Goal: Complete application form: Complete application form

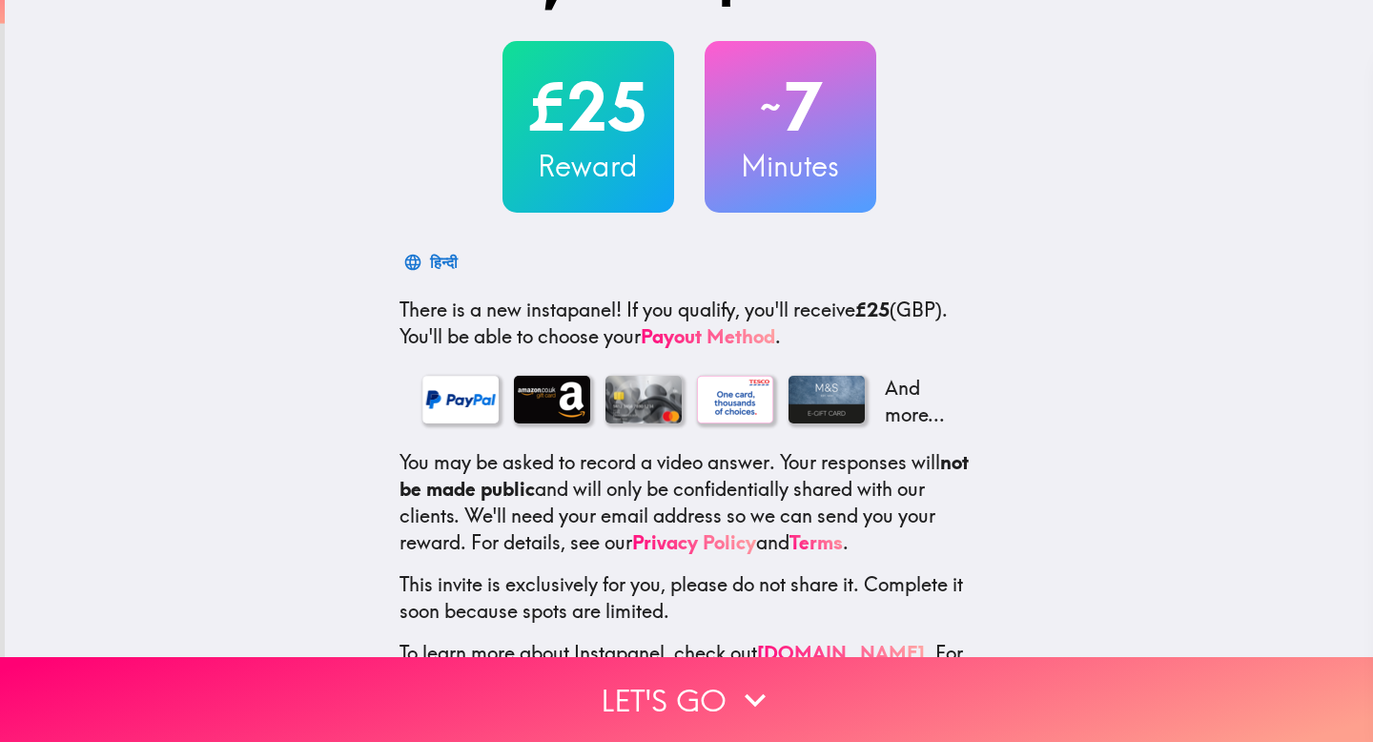
scroll to position [148, 0]
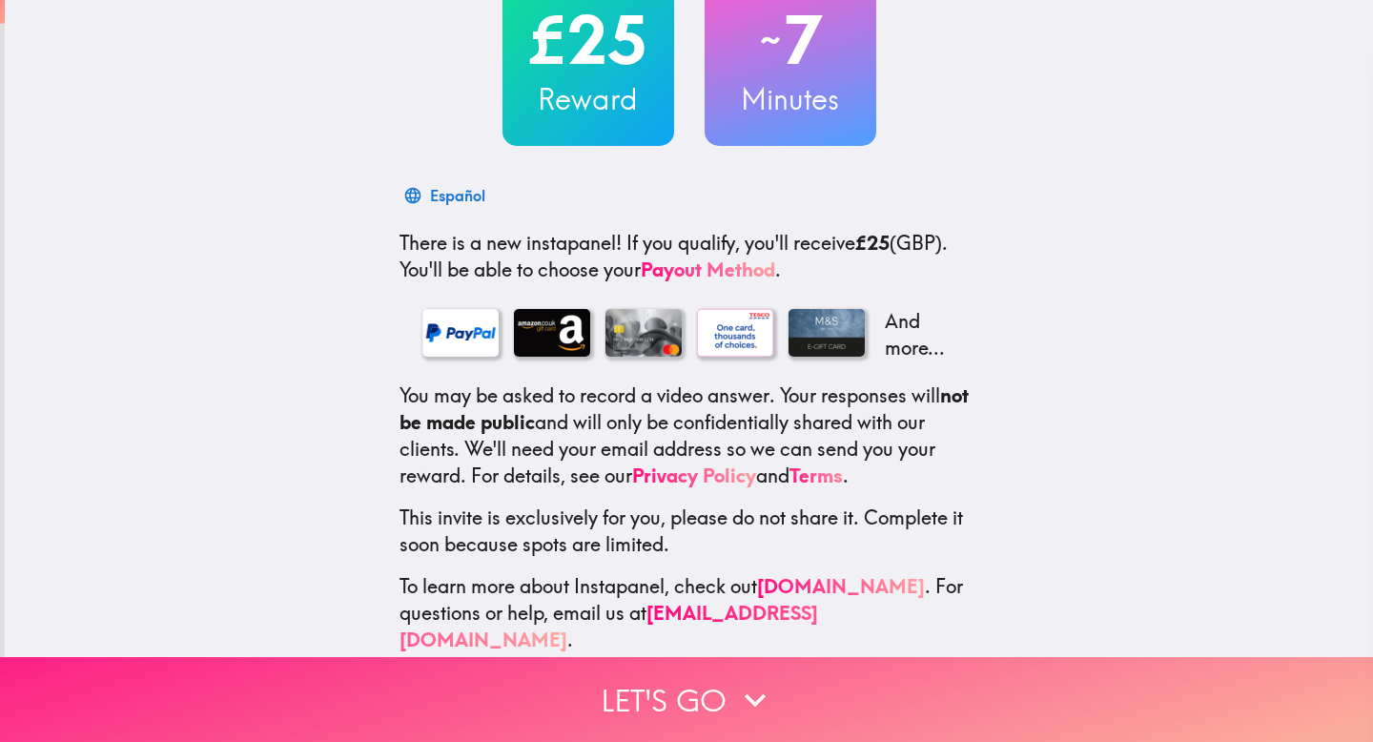
click at [715, 678] on button "Let's go" at bounding box center [686, 699] width 1373 height 85
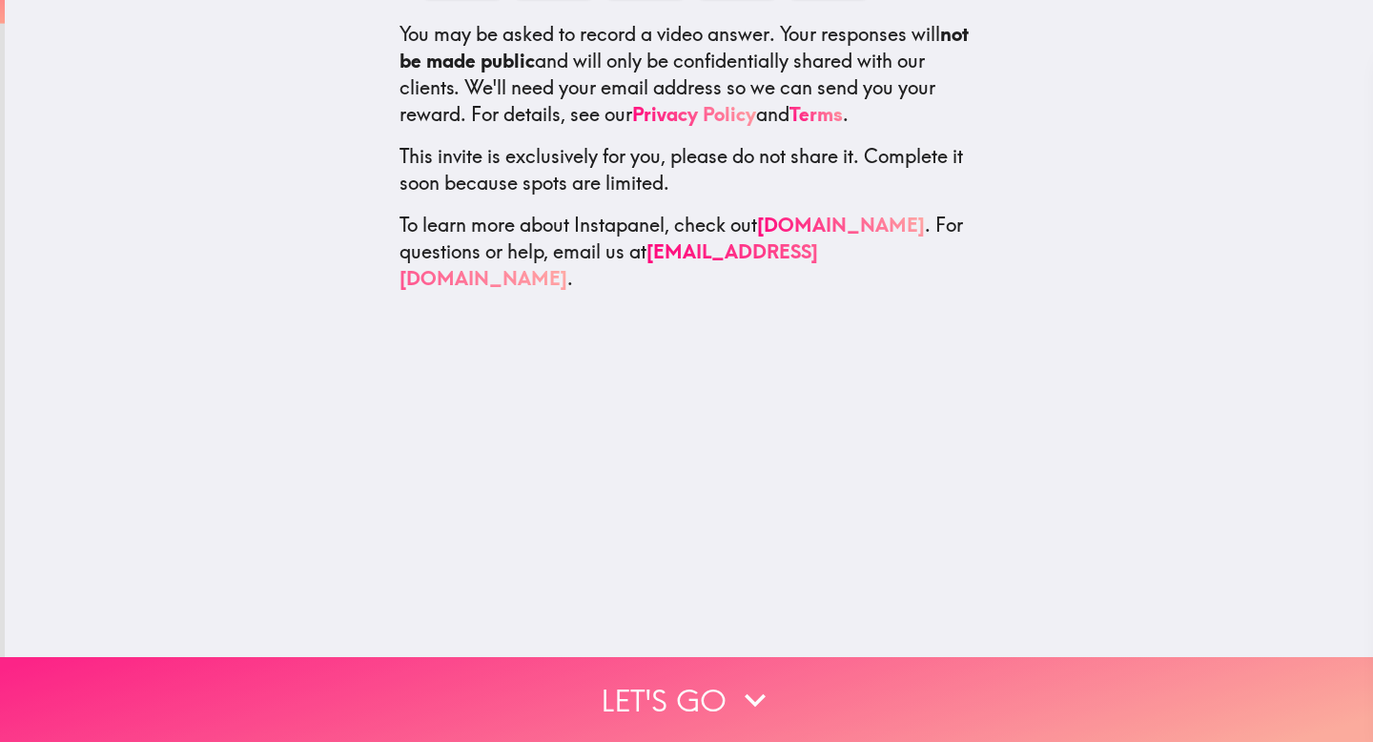
scroll to position [0, 0]
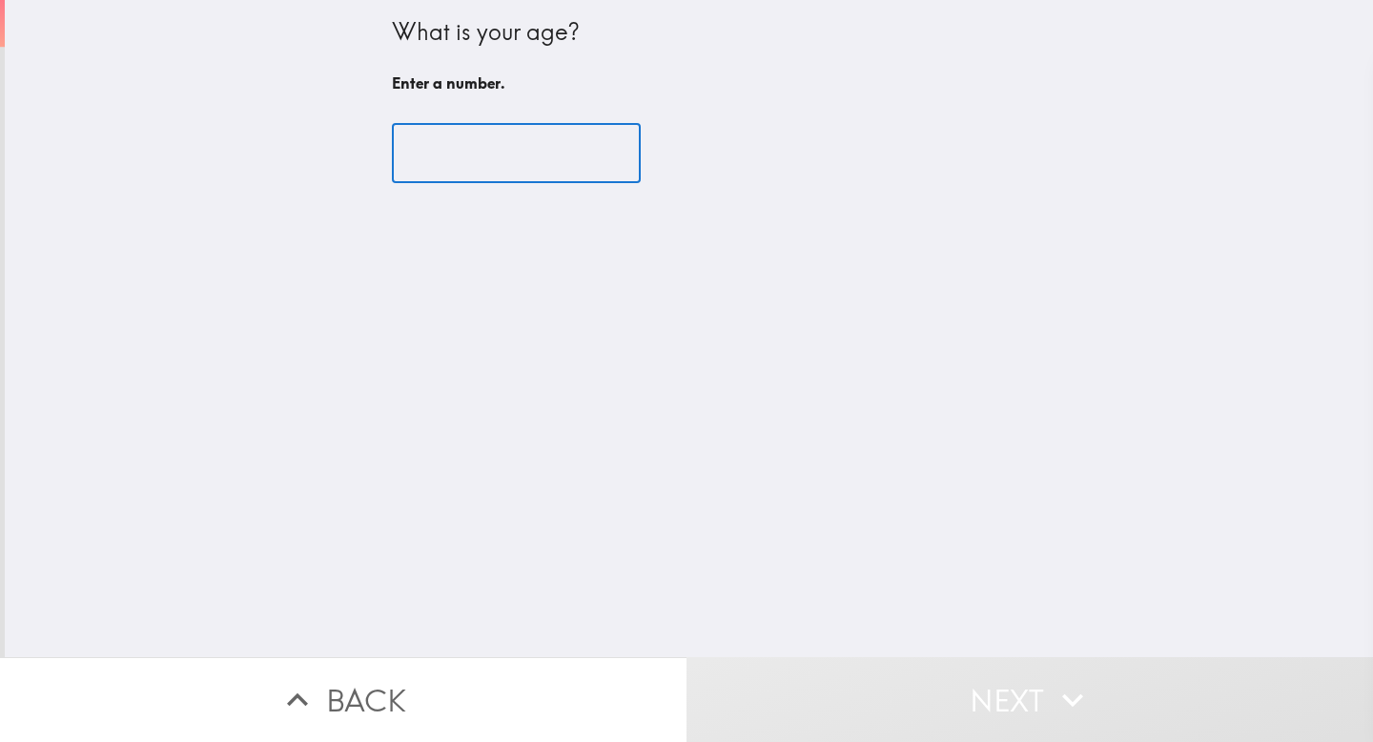
click at [502, 136] on input "number" at bounding box center [516, 153] width 249 height 59
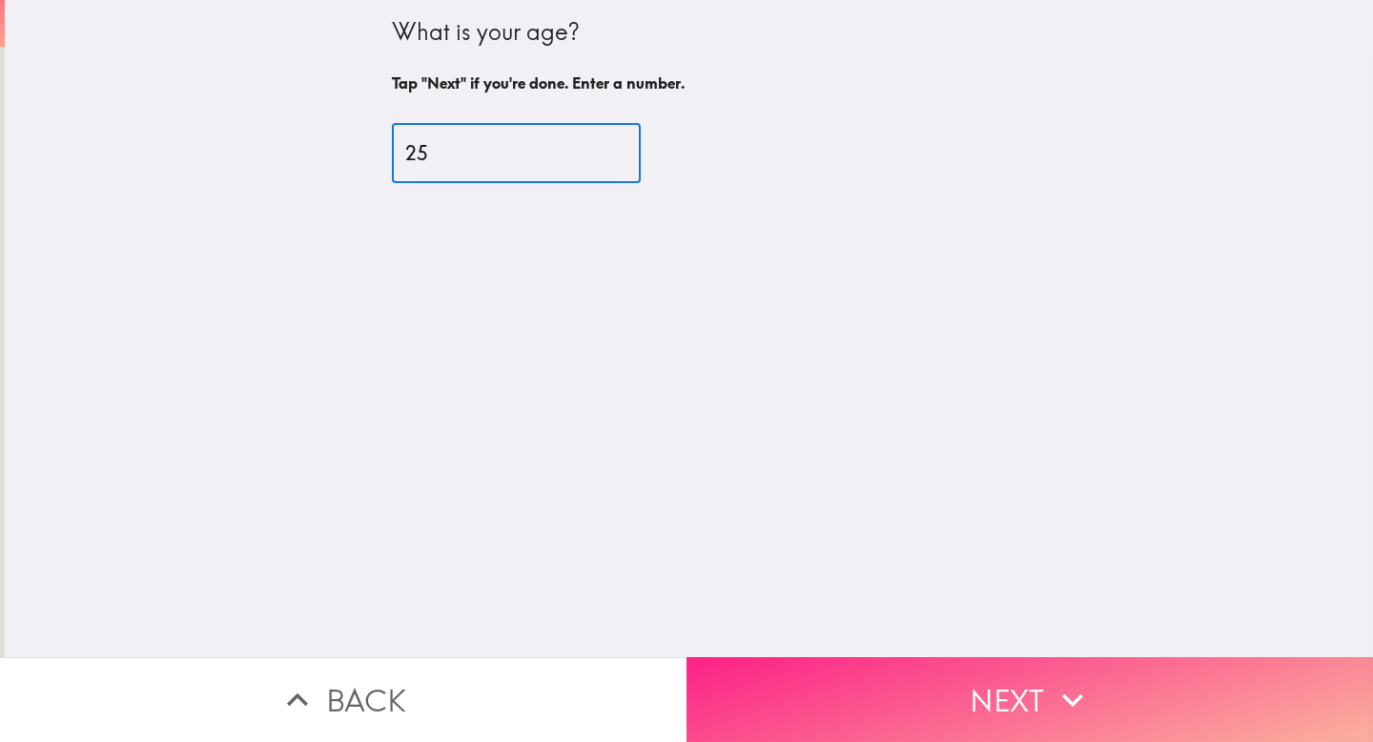
type input "25"
click at [1021, 683] on button "Next" at bounding box center [1030, 699] width 687 height 85
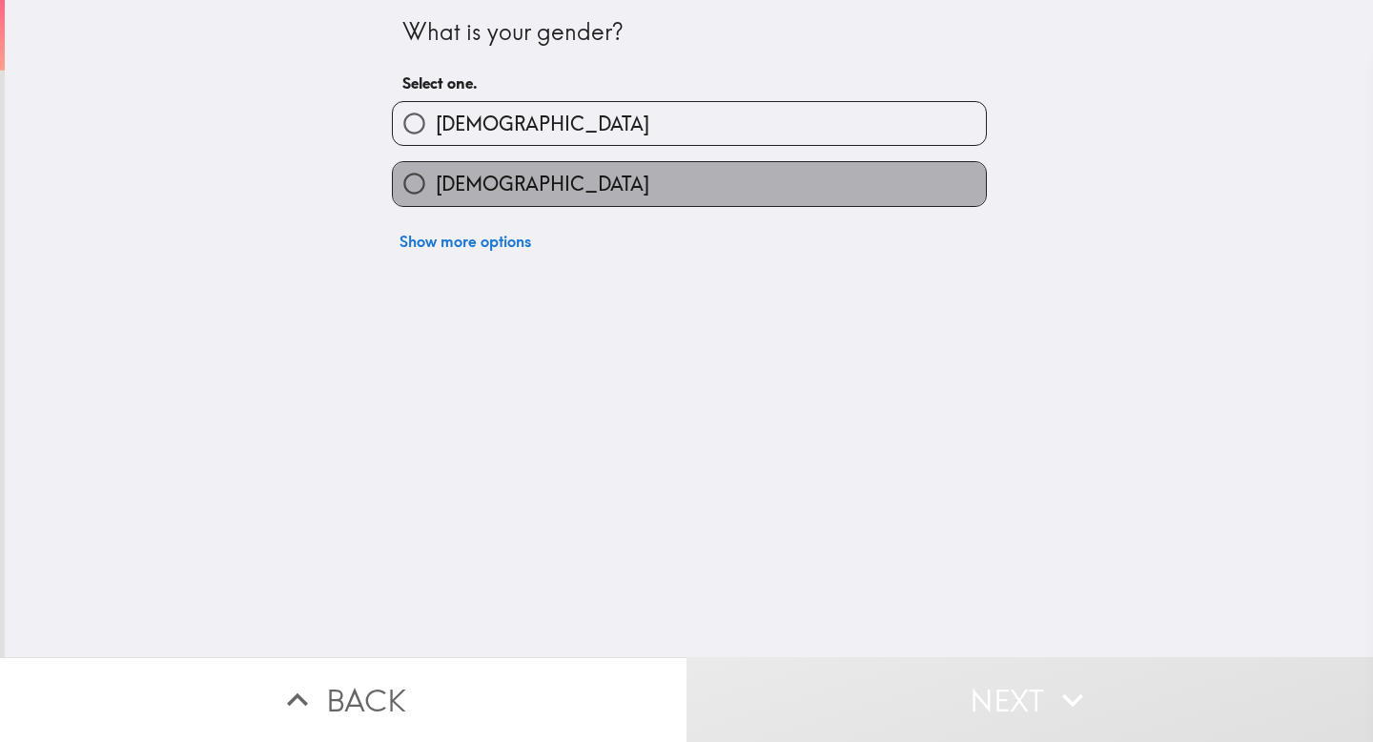
click at [675, 183] on label "[DEMOGRAPHIC_DATA]" at bounding box center [689, 183] width 593 height 43
click at [436, 183] on input "Female" at bounding box center [414, 183] width 43 height 43
radio input "true"
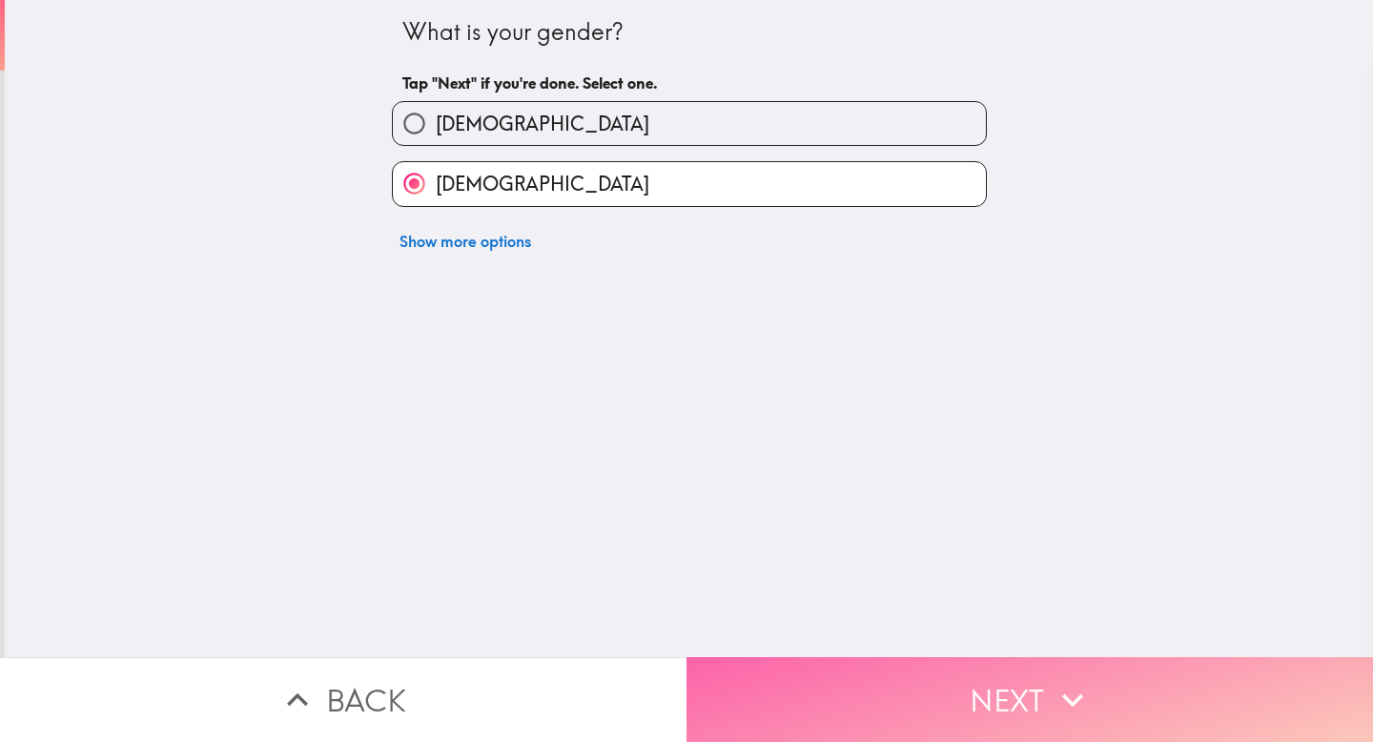
click at [923, 706] on button "Next" at bounding box center [1030, 699] width 687 height 85
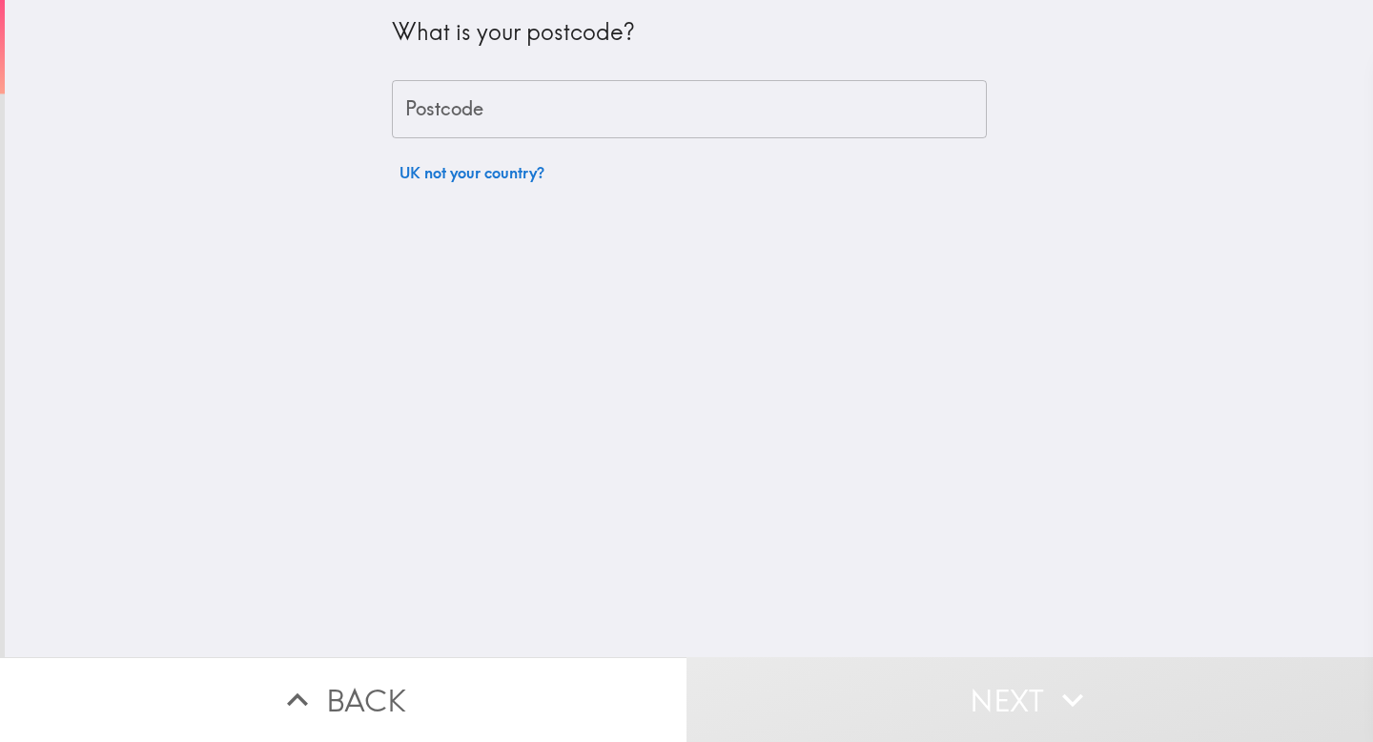
click at [741, 151] on div "What is your postcode? Postcode Postcode UK not your country?" at bounding box center [689, 96] width 595 height 192
click at [741, 116] on input "Postcode" at bounding box center [689, 109] width 595 height 59
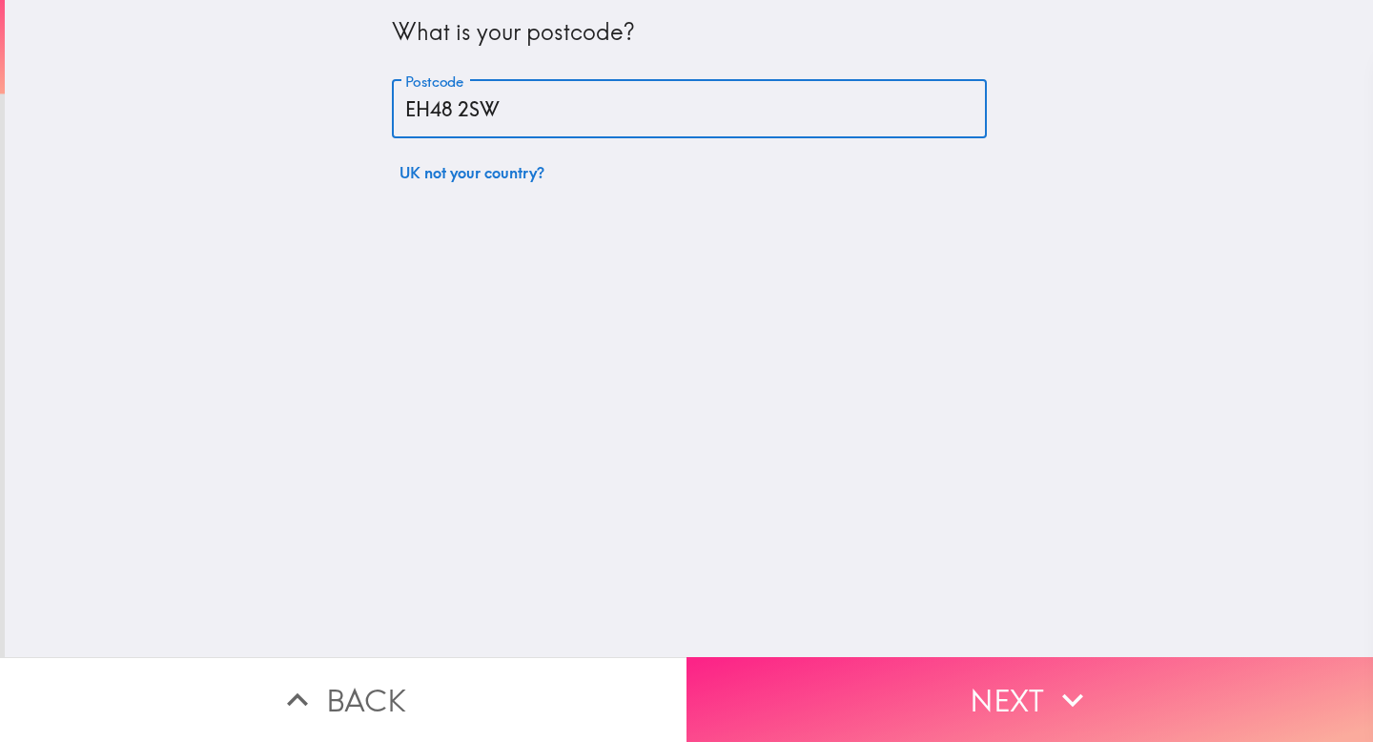
type input "EH48 2SW"
click at [945, 724] on button "Next" at bounding box center [1030, 699] width 687 height 85
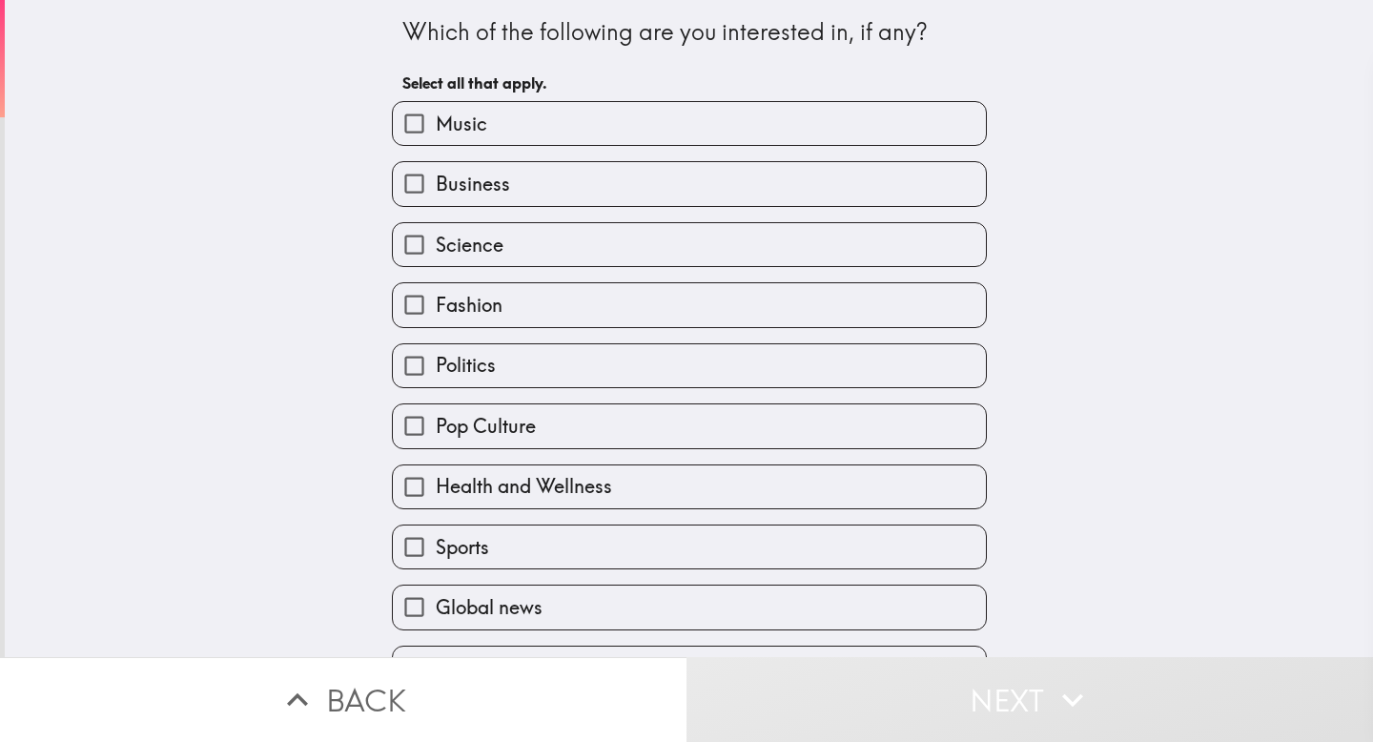
click at [736, 132] on label "Music" at bounding box center [689, 123] width 593 height 43
click at [436, 132] on input "Music" at bounding box center [414, 123] width 43 height 43
checkbox input "true"
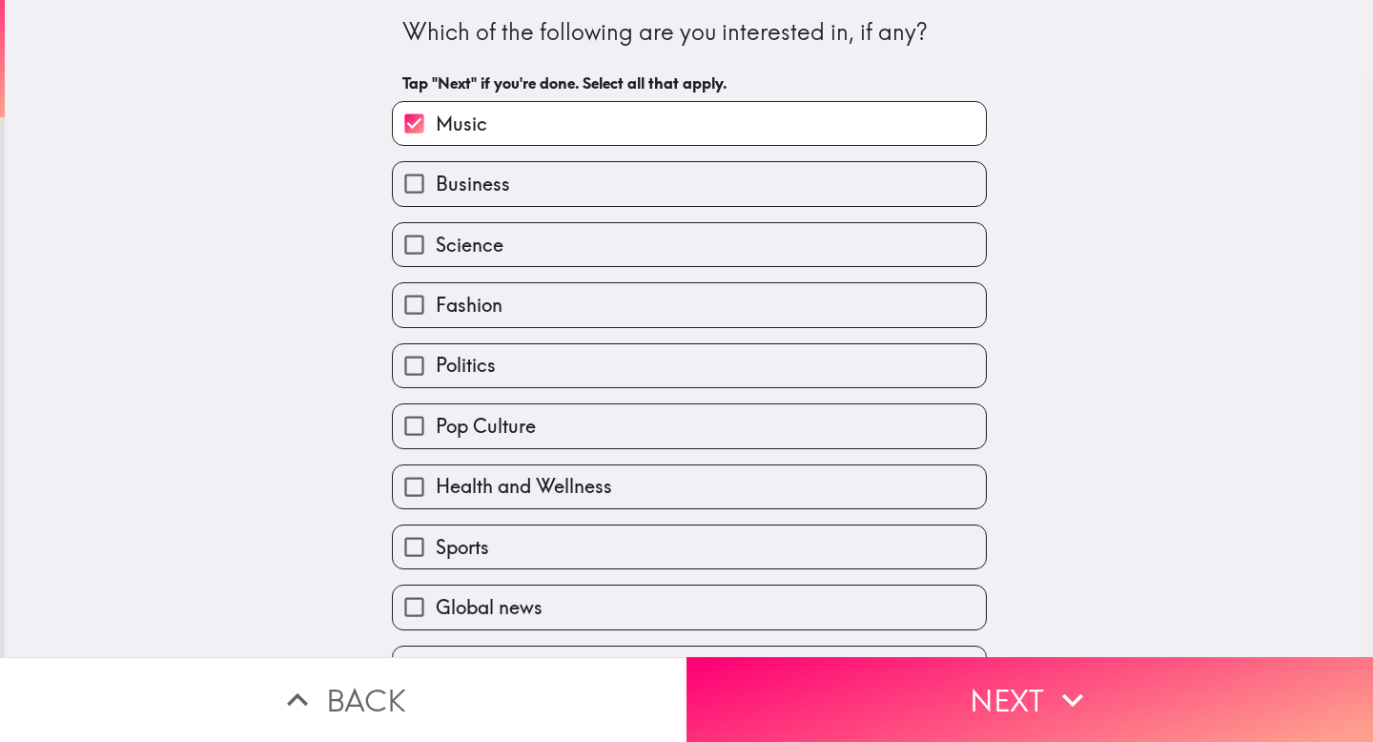
click at [724, 265] on label "Science" at bounding box center [689, 244] width 593 height 43
click at [436, 265] on input "Science" at bounding box center [414, 244] width 43 height 43
checkbox input "true"
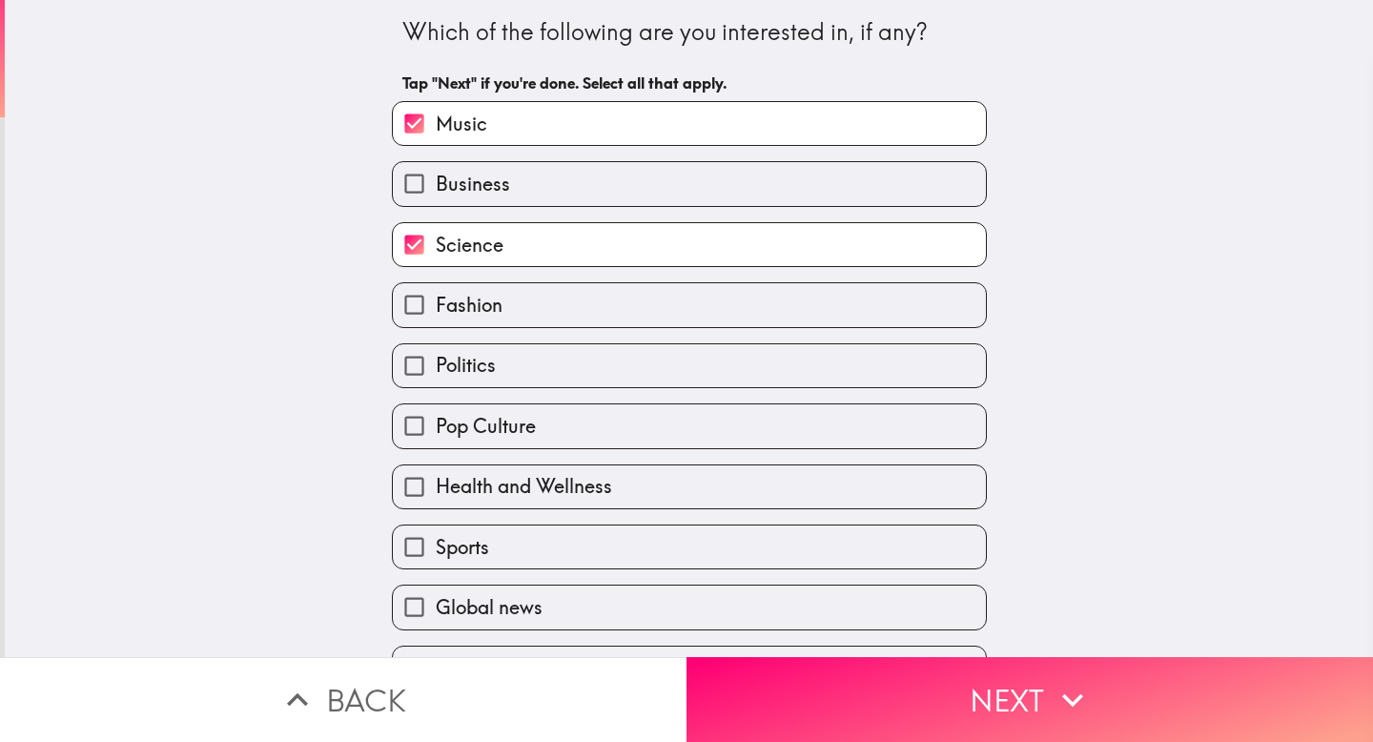
click at [695, 326] on label "Fashion" at bounding box center [689, 304] width 593 height 43
click at [436, 326] on input "Fashion" at bounding box center [414, 304] width 43 height 43
checkbox input "true"
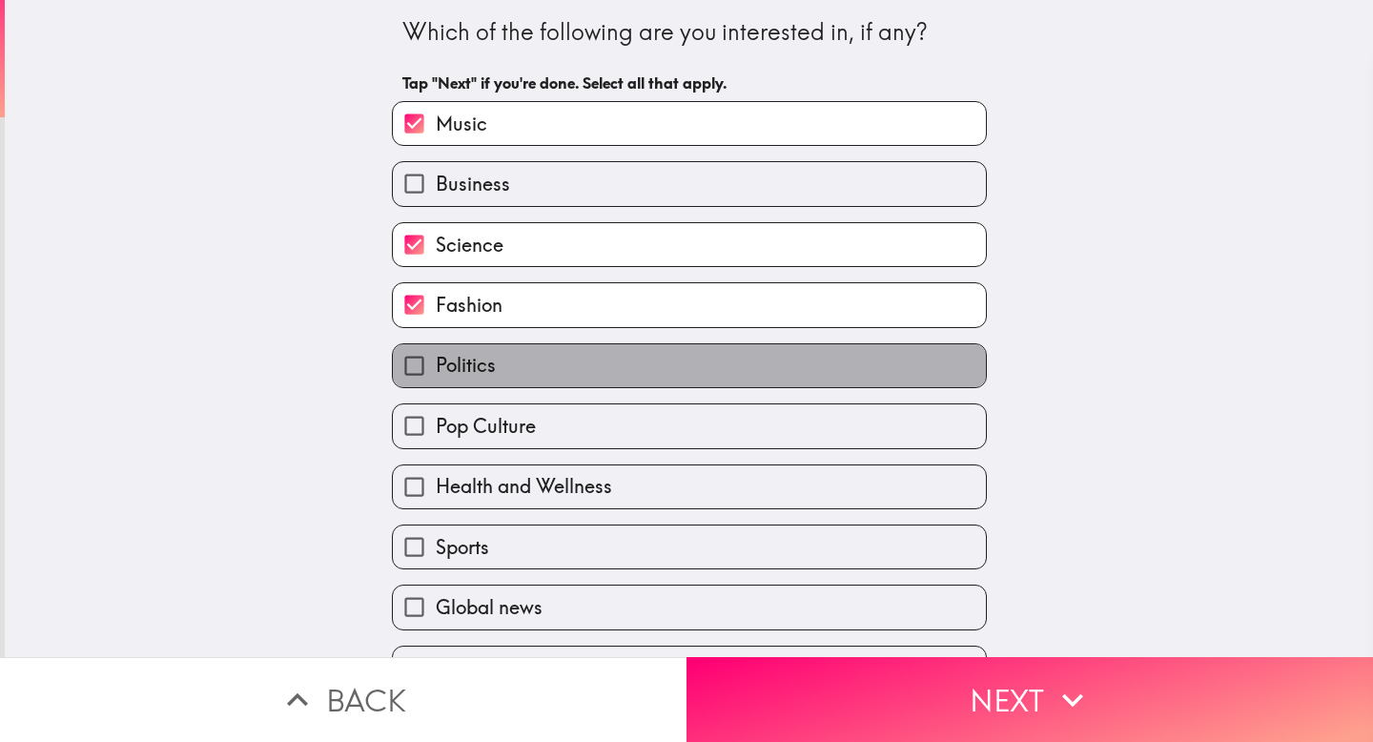
click at [695, 373] on label "Politics" at bounding box center [689, 365] width 593 height 43
click at [436, 373] on input "Politics" at bounding box center [414, 365] width 43 height 43
checkbox input "true"
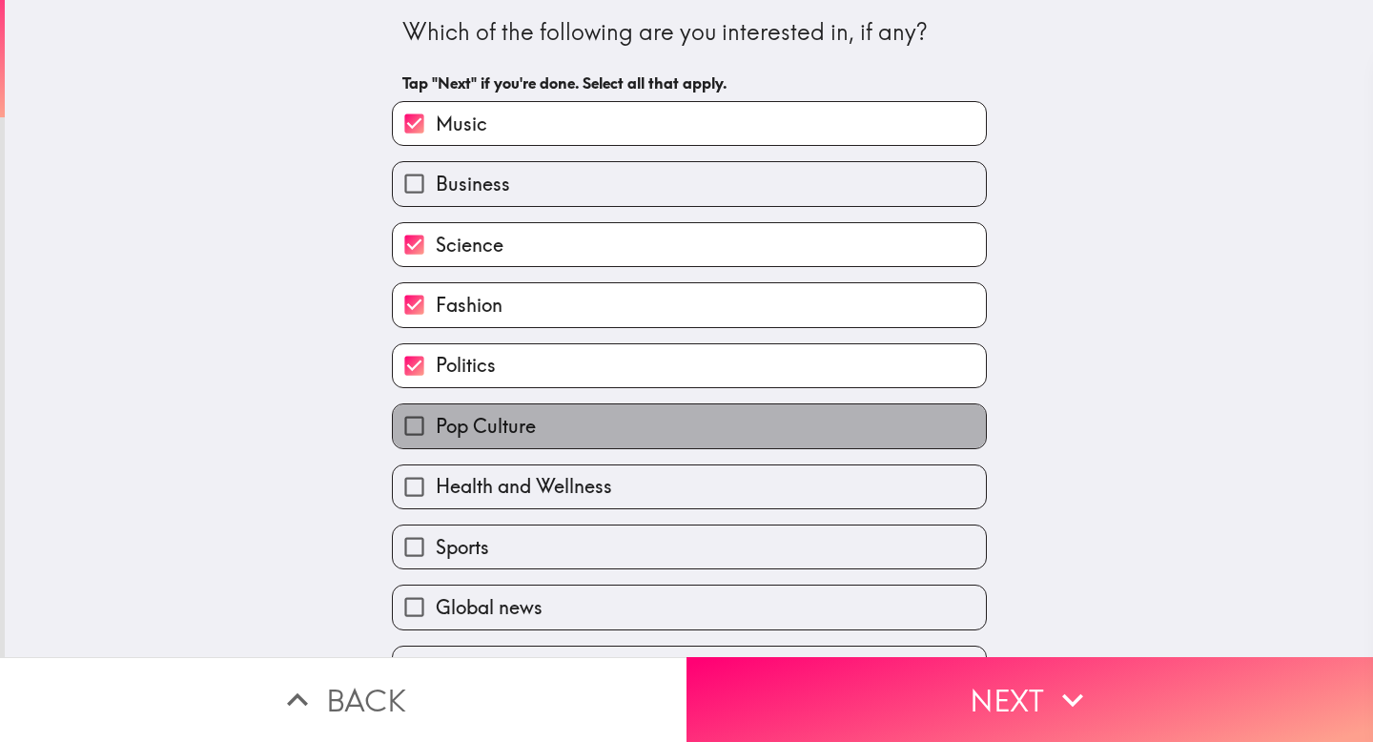
click at [693, 417] on label "Pop Culture" at bounding box center [689, 425] width 593 height 43
click at [436, 417] on input "Pop Culture" at bounding box center [414, 425] width 43 height 43
checkbox input "true"
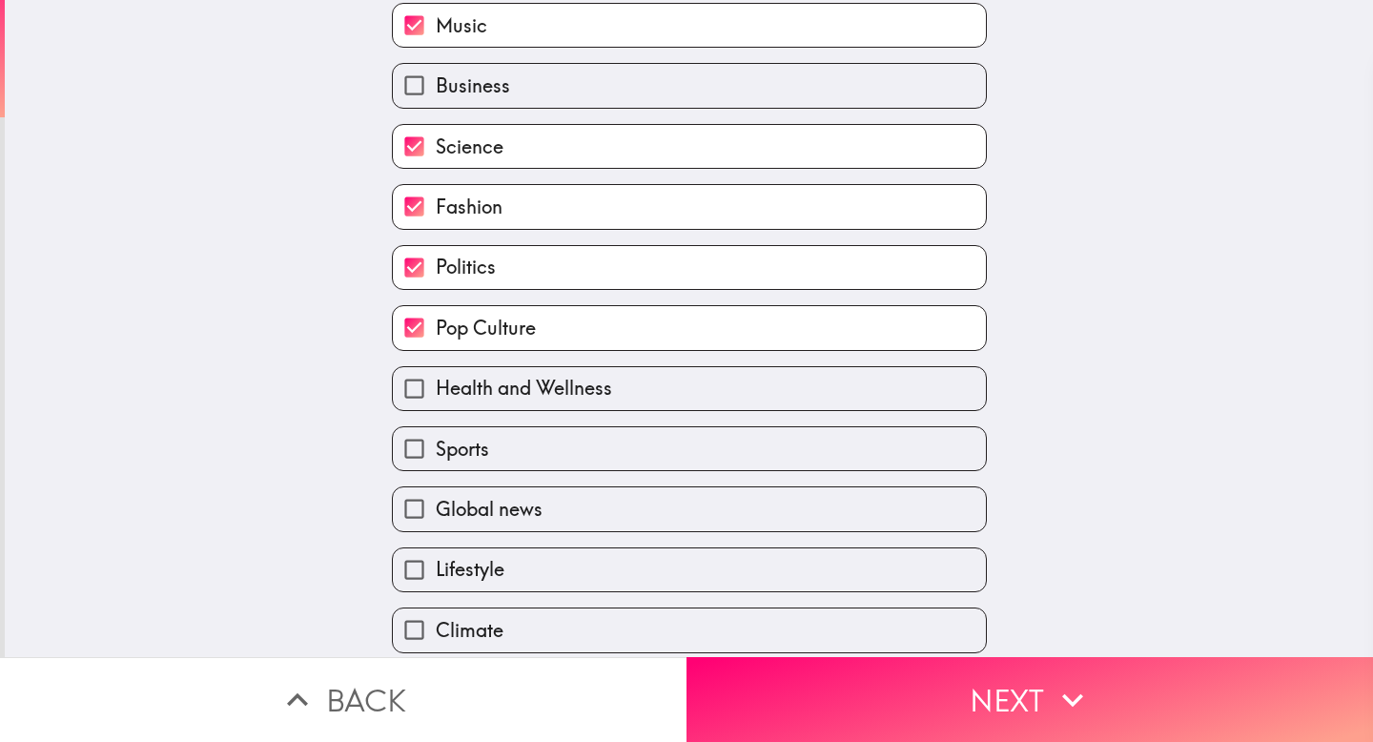
scroll to position [106, 0]
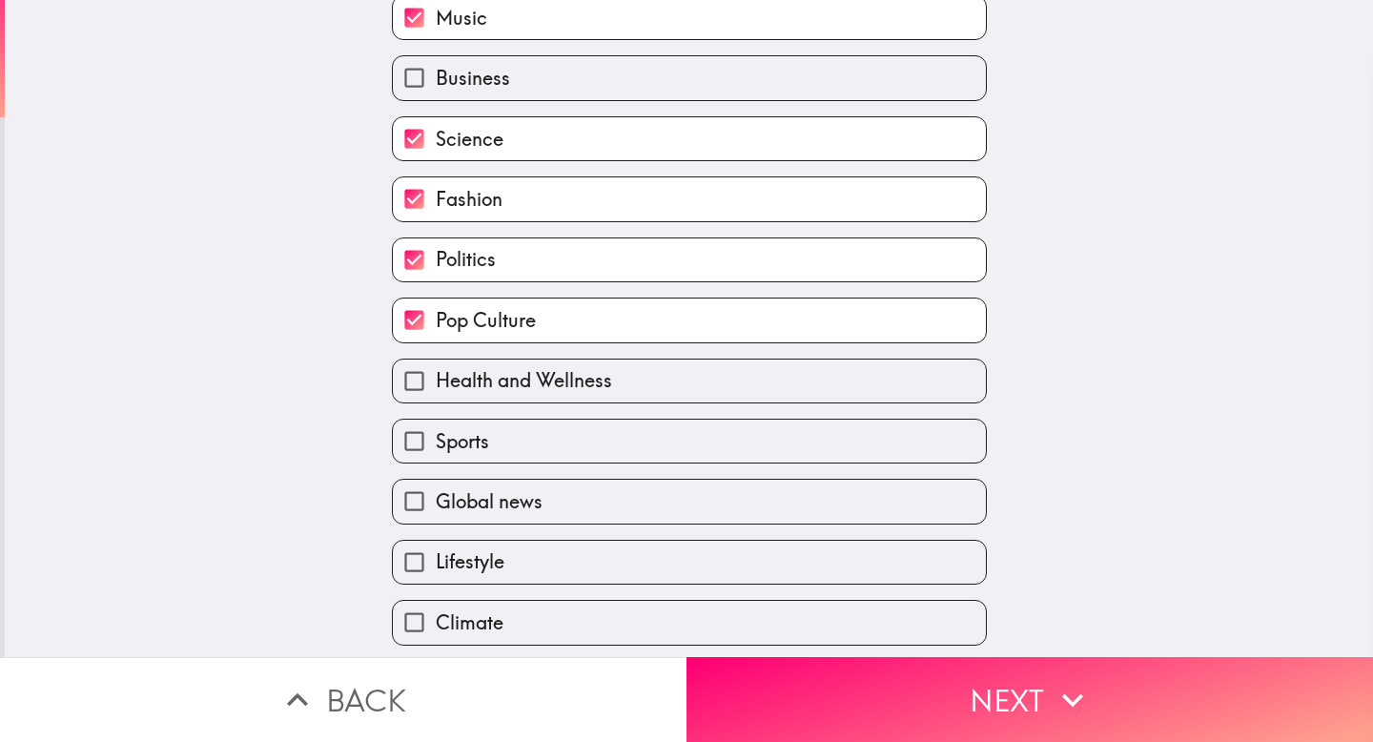
click at [686, 388] on label "Health and Wellness" at bounding box center [689, 381] width 593 height 43
click at [436, 388] on input "Health and Wellness" at bounding box center [414, 381] width 43 height 43
checkbox input "true"
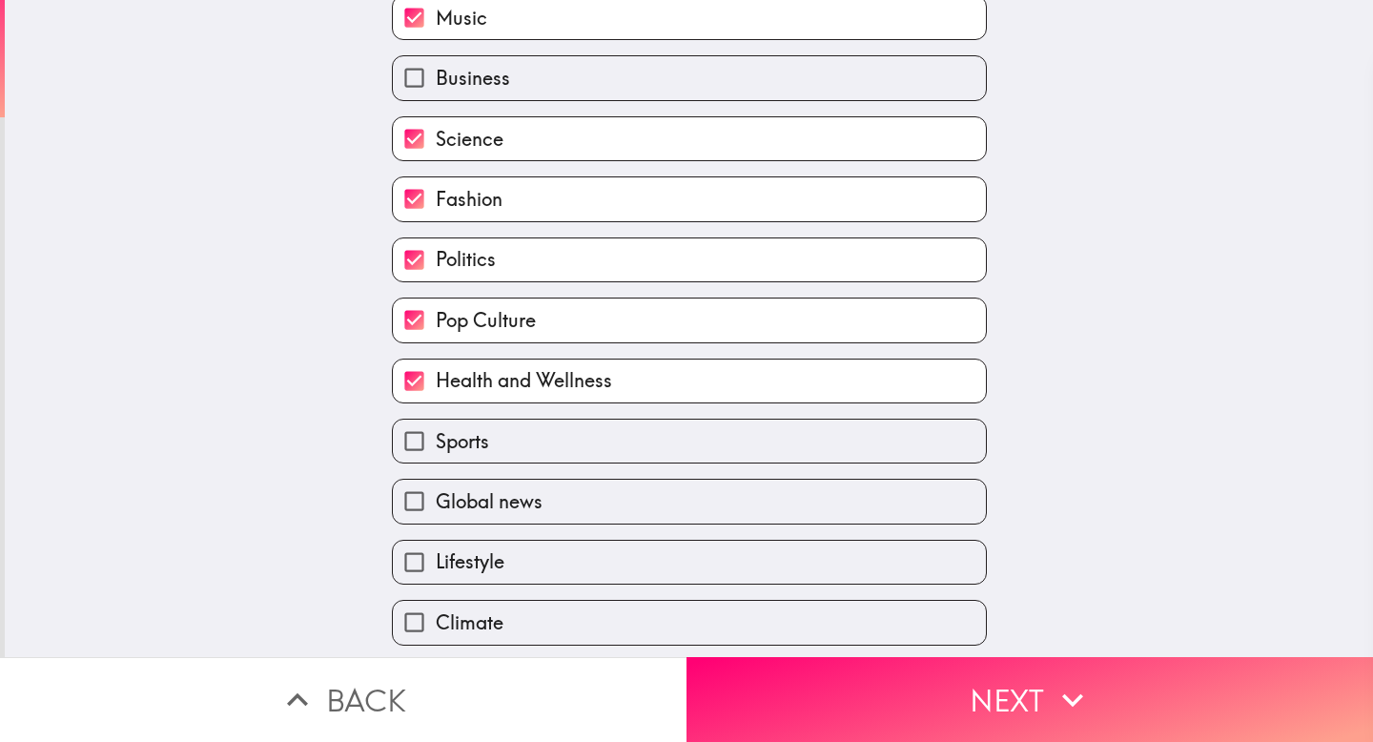
click at [686, 484] on div "Global news" at bounding box center [682, 494] width 610 height 60
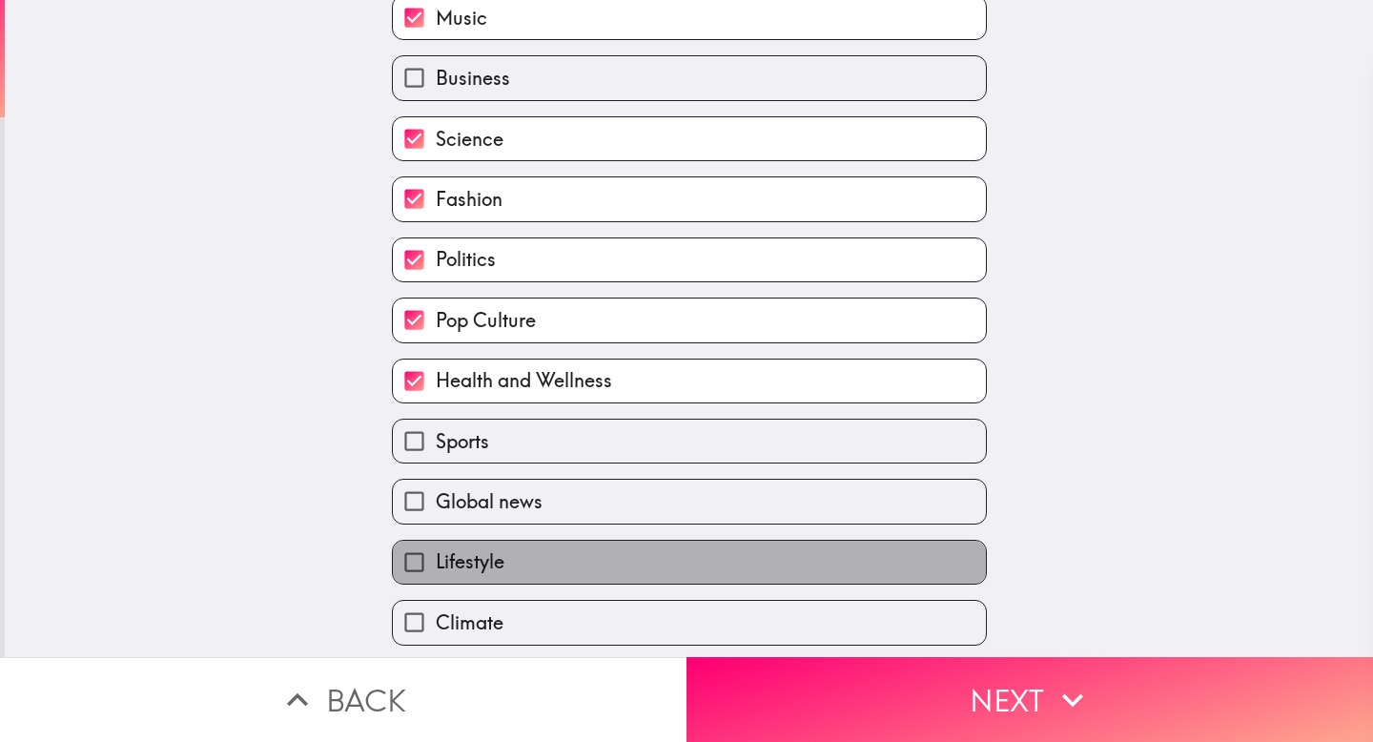
click at [686, 553] on label "Lifestyle" at bounding box center [689, 562] width 593 height 43
click at [436, 553] on input "Lifestyle" at bounding box center [414, 562] width 43 height 43
checkbox input "true"
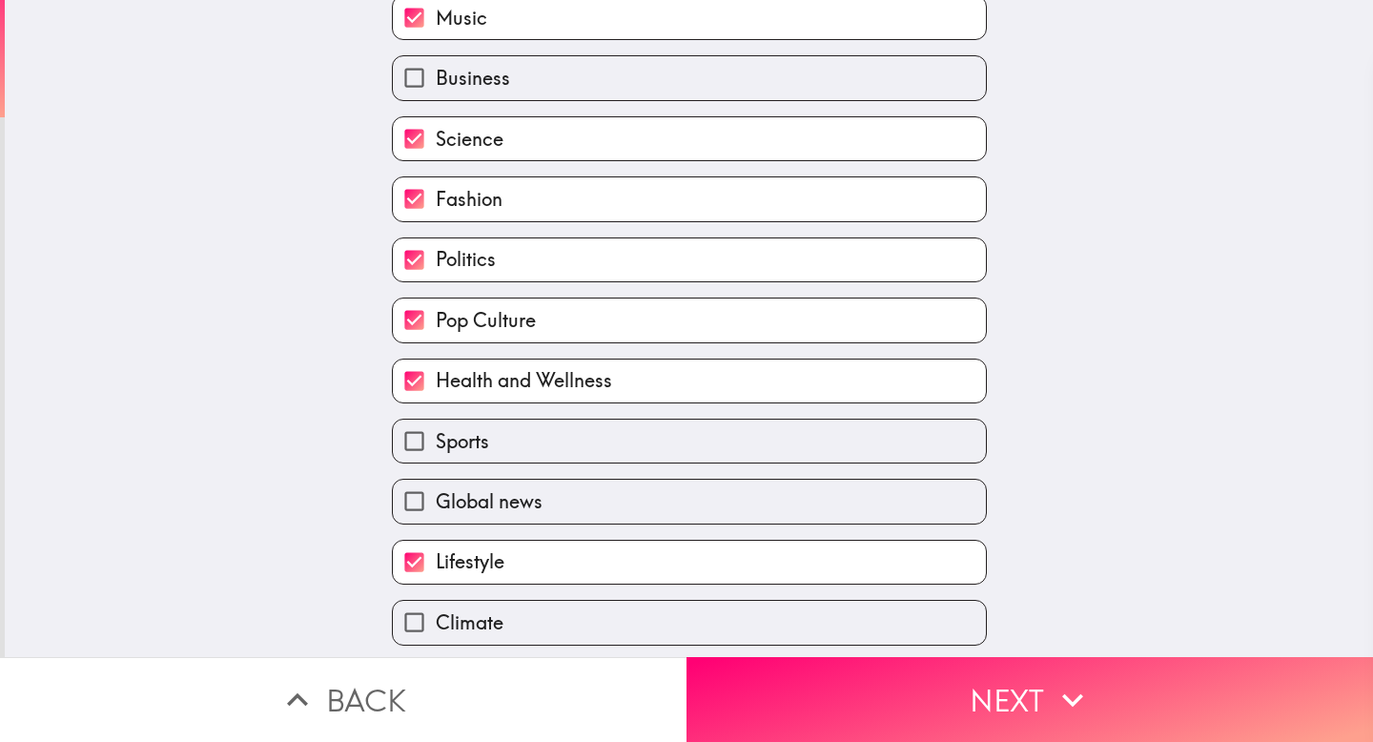
click at [686, 474] on div "Global news" at bounding box center [682, 494] width 610 height 60
click at [686, 453] on label "Sports" at bounding box center [689, 441] width 593 height 43
click at [436, 453] on input "Sports" at bounding box center [414, 441] width 43 height 43
checkbox input "true"
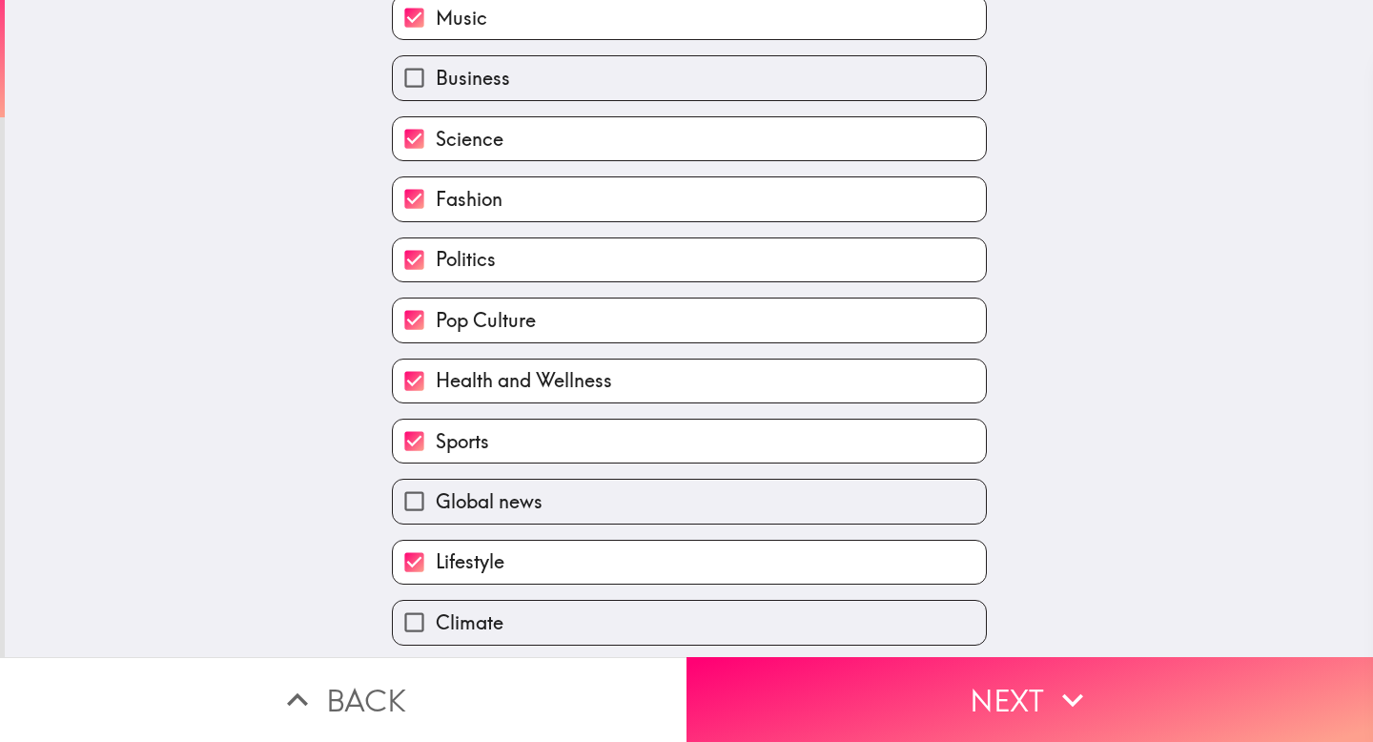
click at [686, 487] on label "Global news" at bounding box center [689, 501] width 593 height 43
click at [436, 487] on input "Global news" at bounding box center [414, 501] width 43 height 43
checkbox input "true"
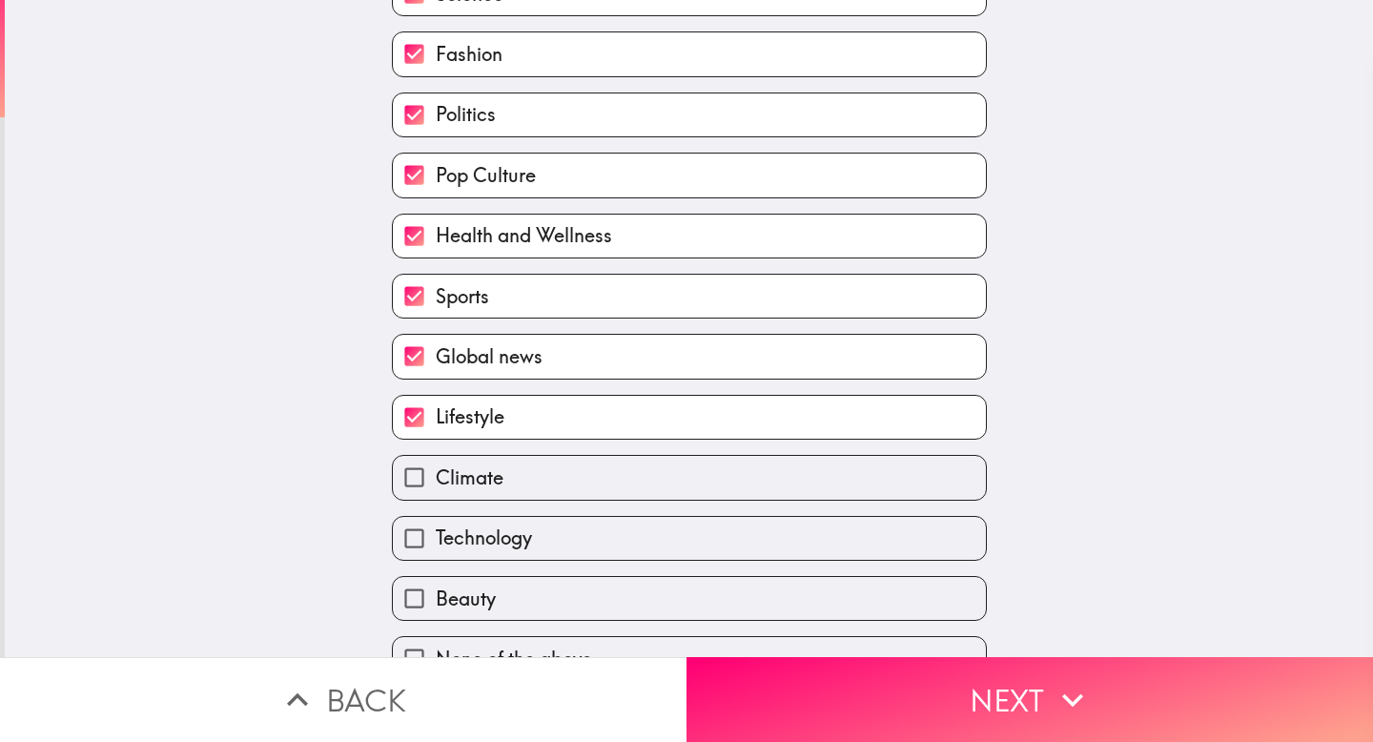
scroll to position [254, 0]
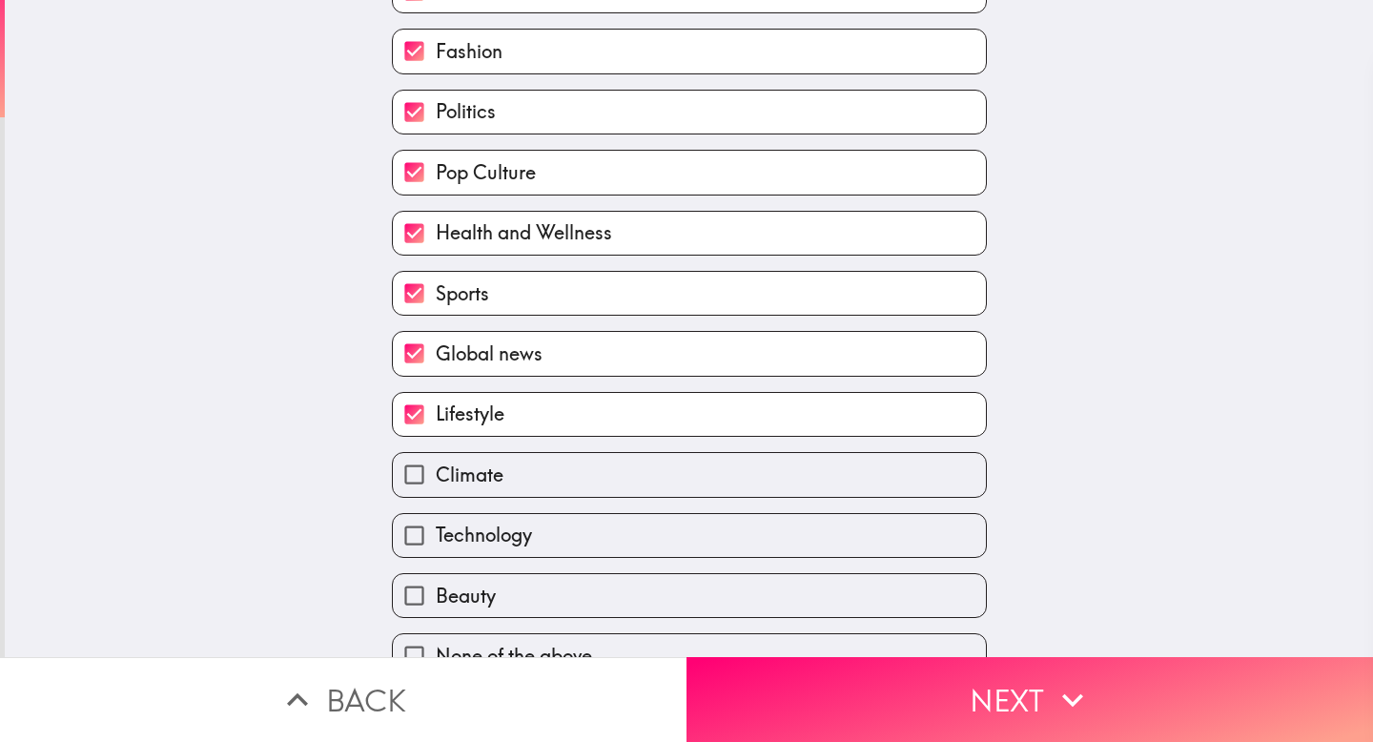
click at [686, 485] on label "Climate" at bounding box center [689, 474] width 593 height 43
click at [436, 485] on input "Climate" at bounding box center [414, 474] width 43 height 43
checkbox input "true"
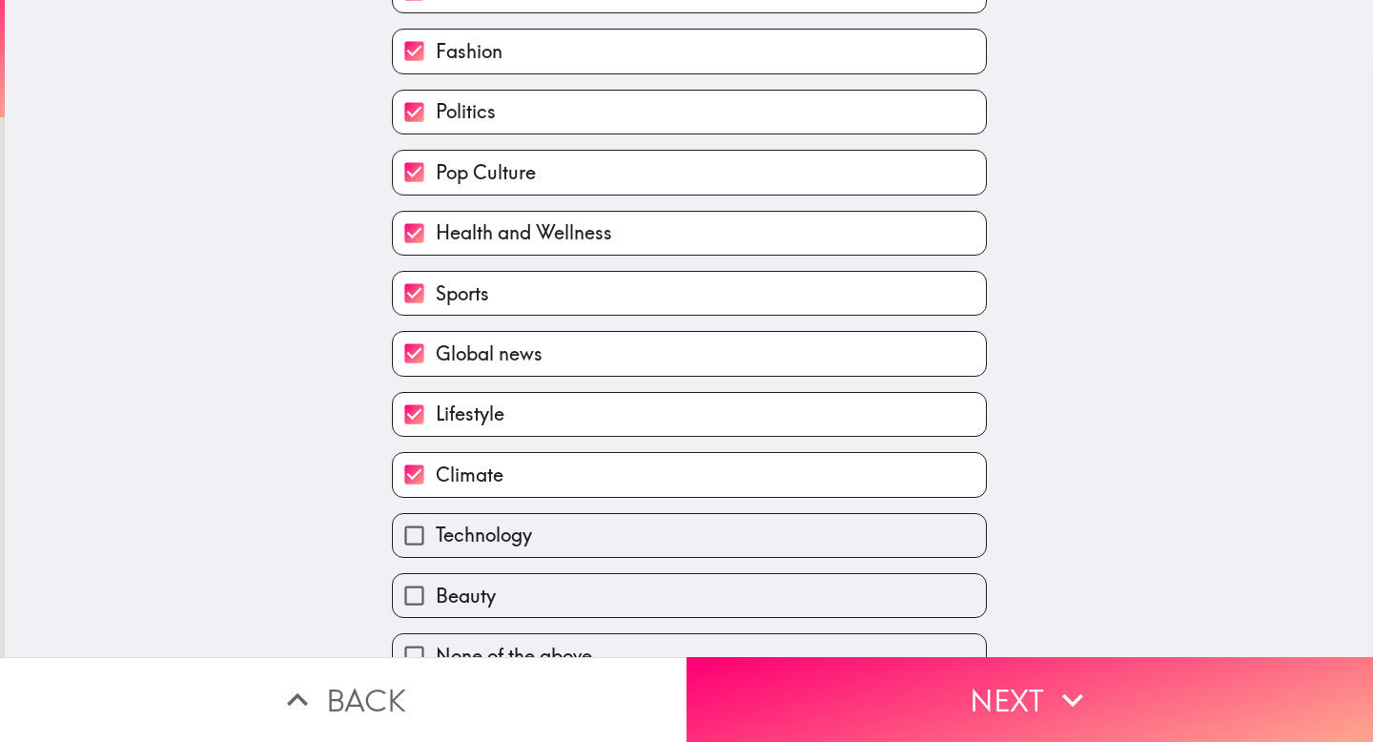
click at [682, 551] on label "Technology" at bounding box center [689, 535] width 593 height 43
click at [436, 551] on input "Technology" at bounding box center [414, 535] width 43 height 43
checkbox input "true"
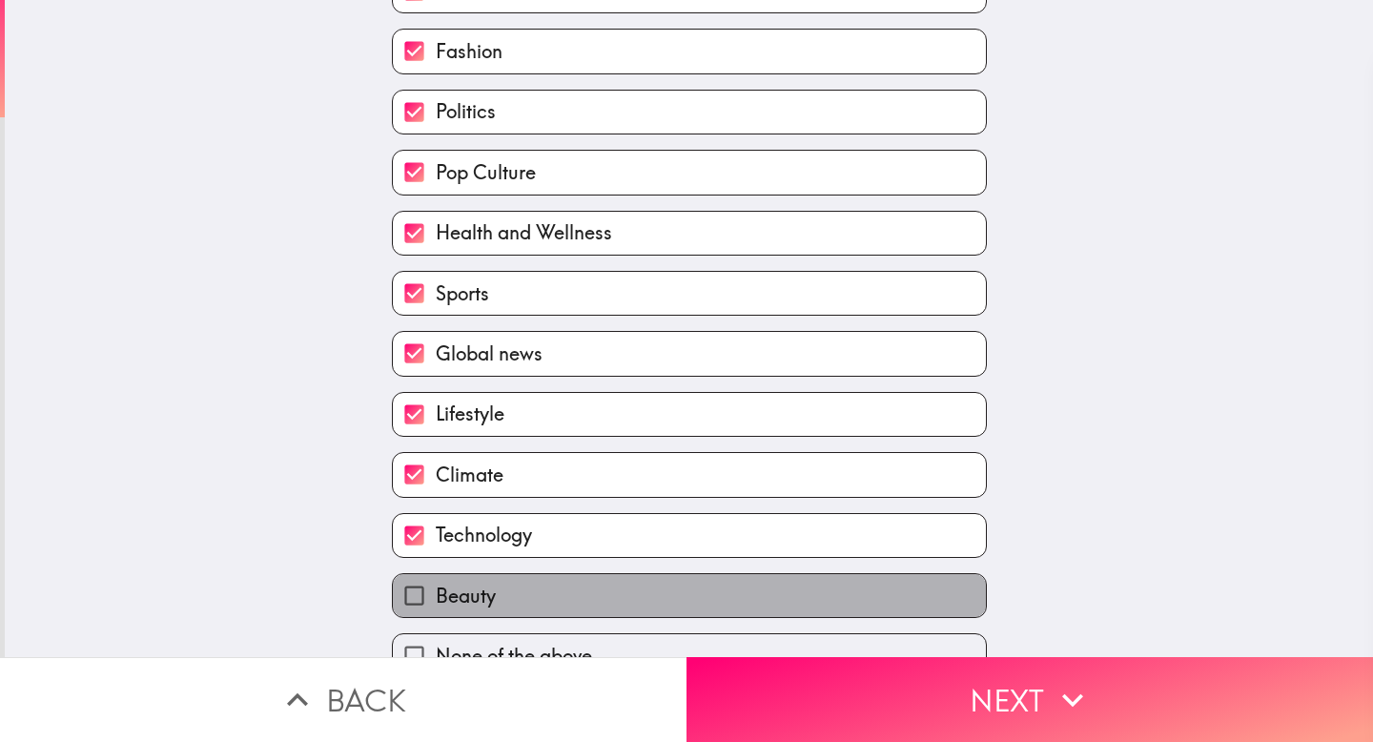
click at [682, 599] on label "Beauty" at bounding box center [689, 595] width 593 height 43
click at [436, 599] on input "Beauty" at bounding box center [414, 595] width 43 height 43
checkbox input "true"
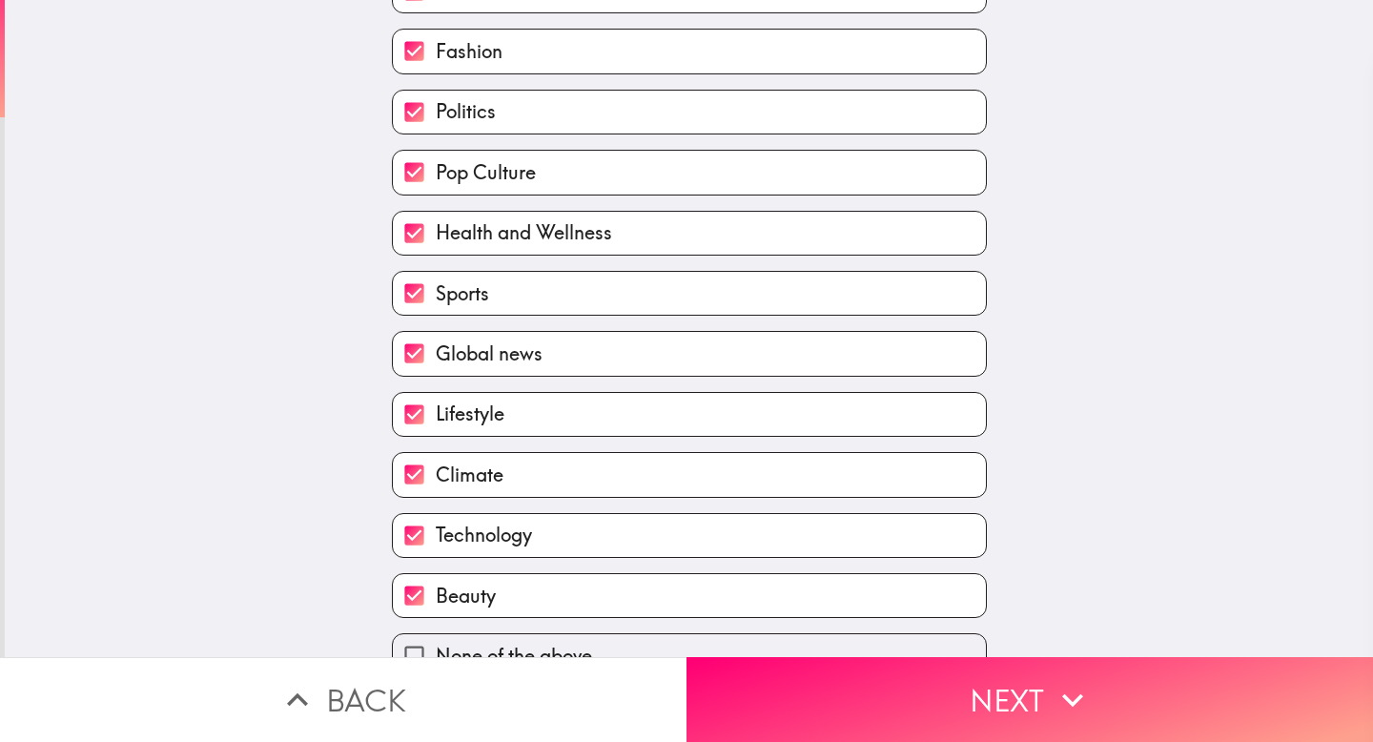
scroll to position [289, 0]
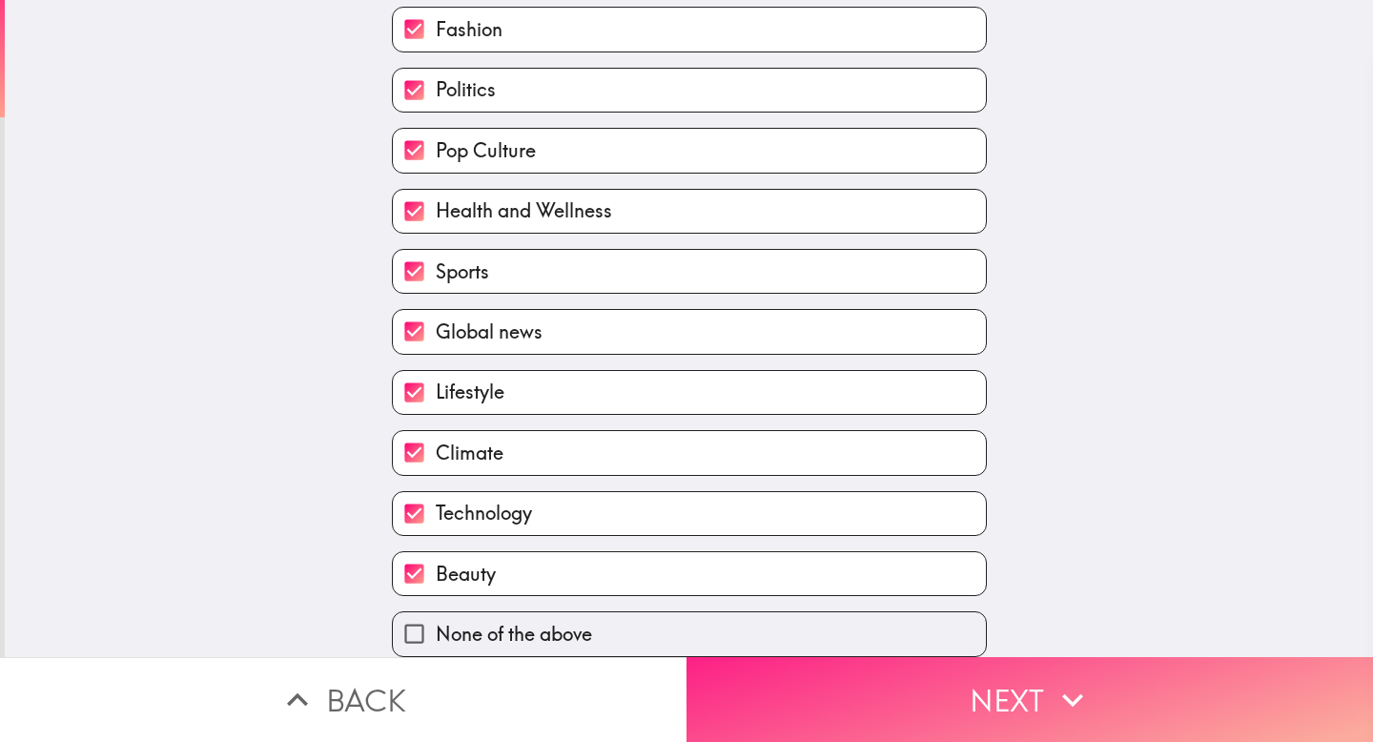
click at [872, 696] on button "Next" at bounding box center [1030, 699] width 687 height 85
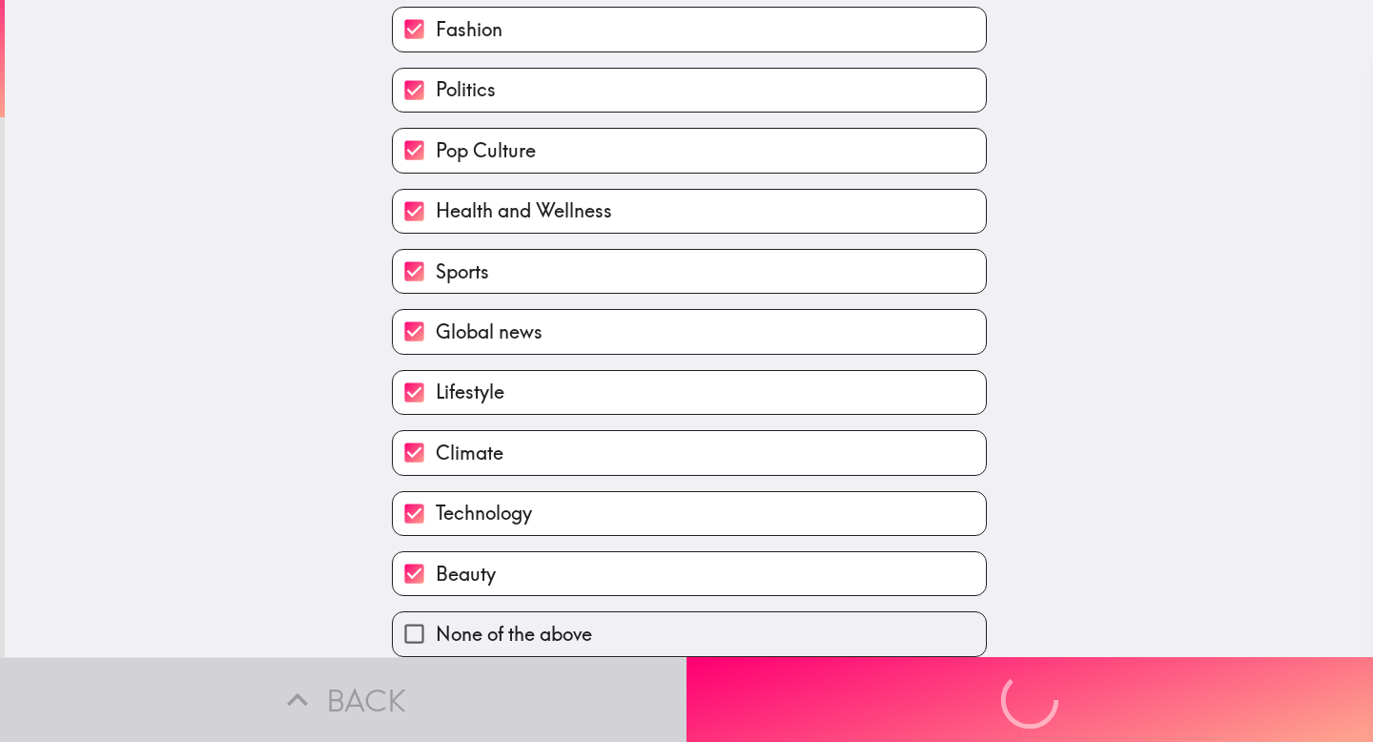
scroll to position [0, 0]
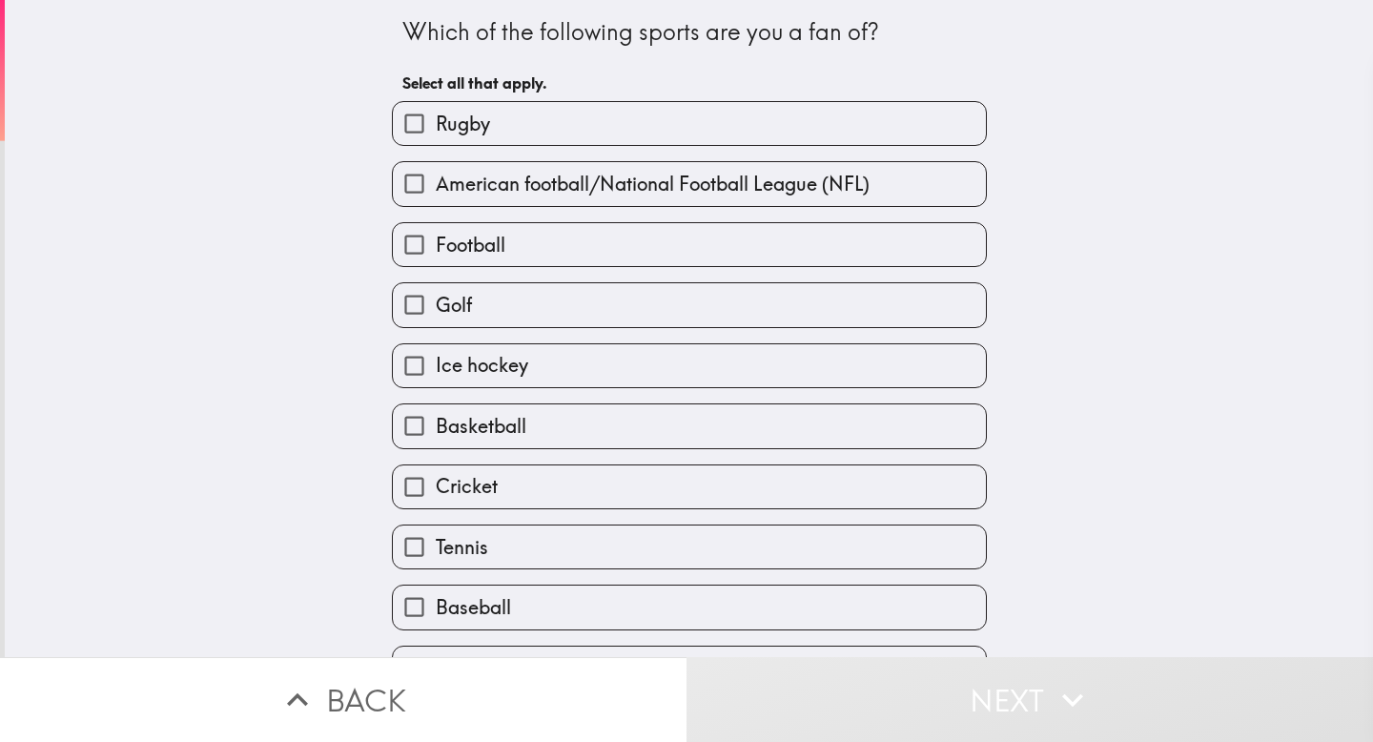
click at [769, 229] on label "Football" at bounding box center [689, 244] width 593 height 43
click at [436, 229] on input "Football" at bounding box center [414, 244] width 43 height 43
checkbox input "true"
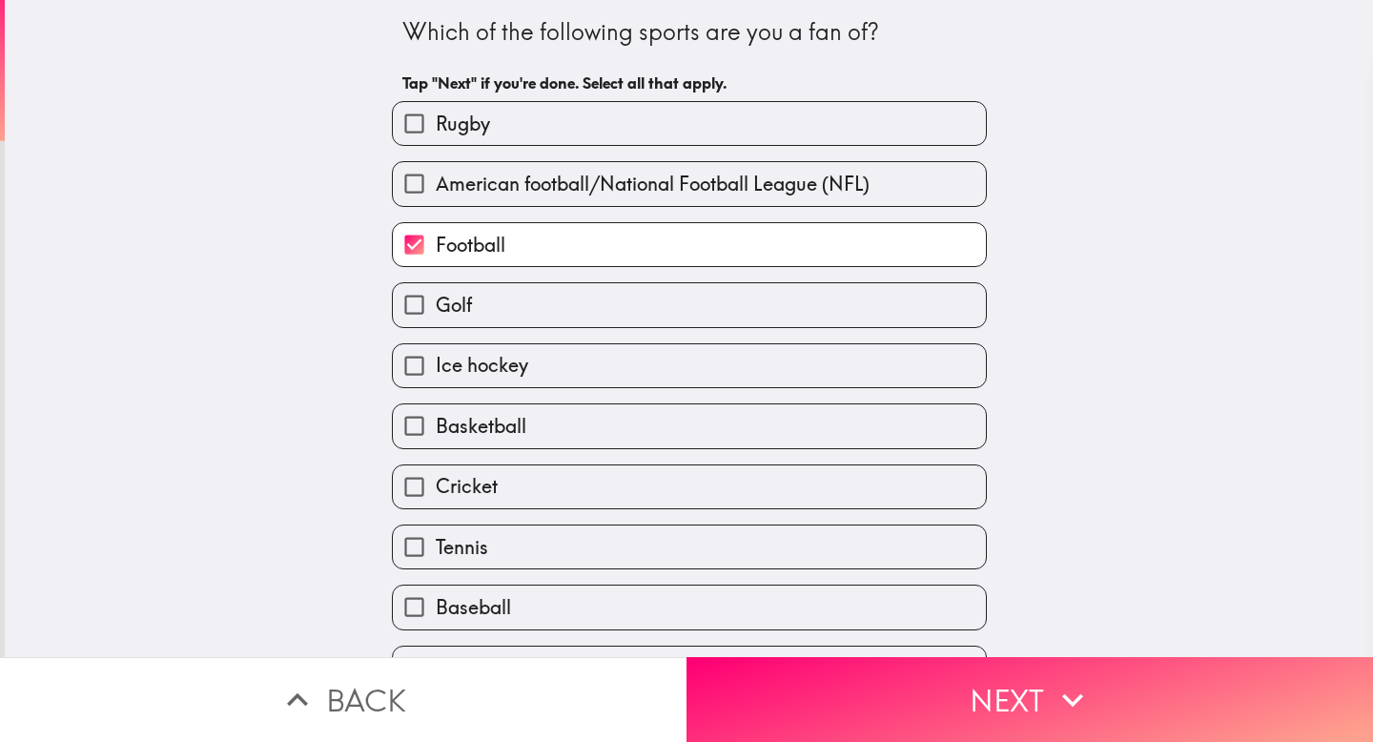
scroll to position [43, 0]
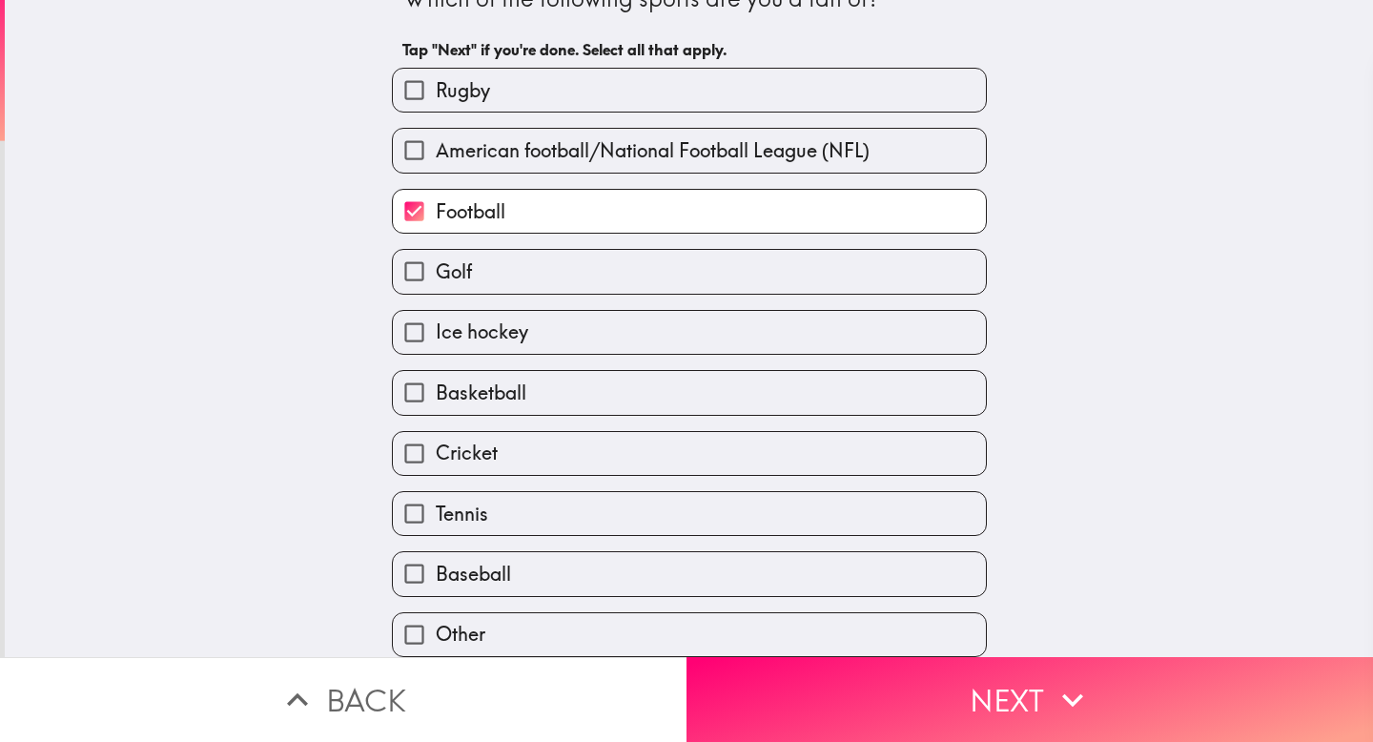
click at [672, 512] on label "Tennis" at bounding box center [689, 513] width 593 height 43
click at [436, 512] on input "Tennis" at bounding box center [414, 513] width 43 height 43
checkbox input "true"
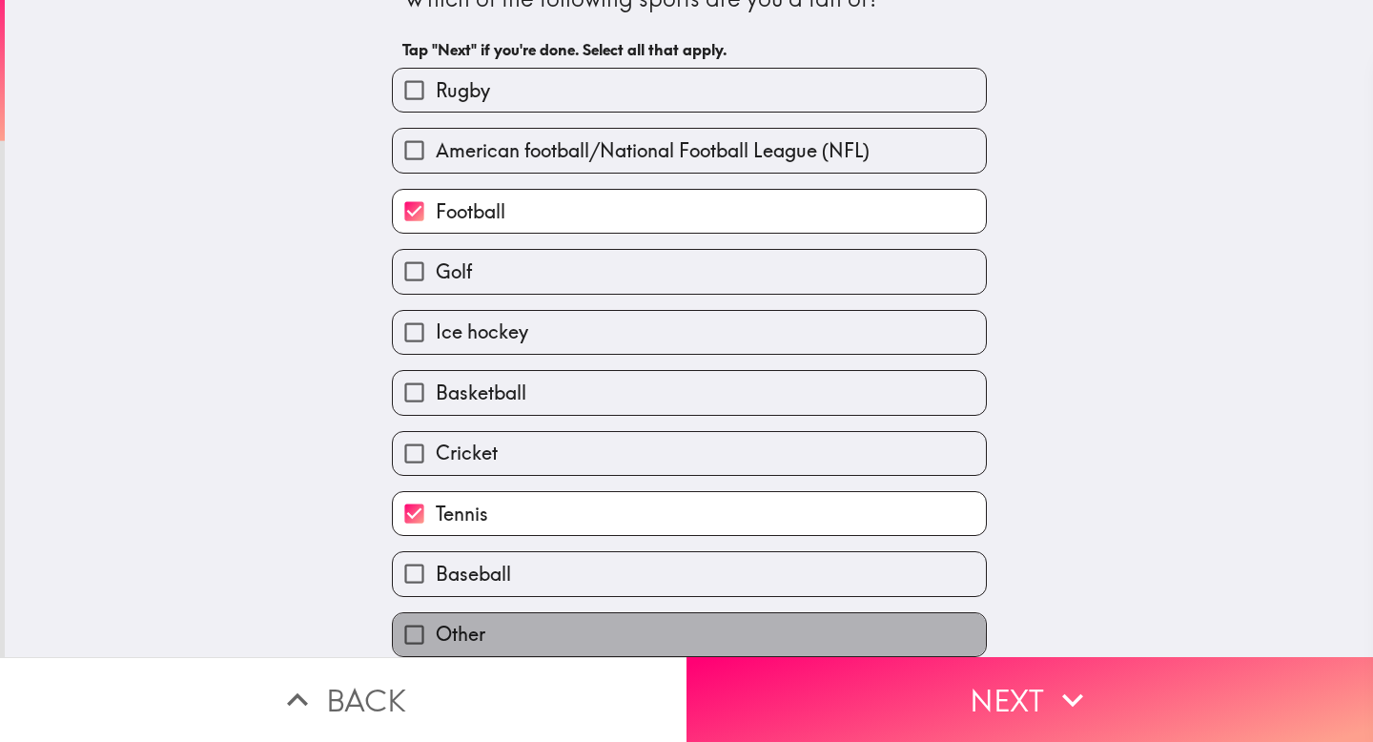
click at [626, 637] on label "Other" at bounding box center [689, 634] width 593 height 43
click at [436, 637] on input "Other" at bounding box center [414, 634] width 43 height 43
checkbox input "true"
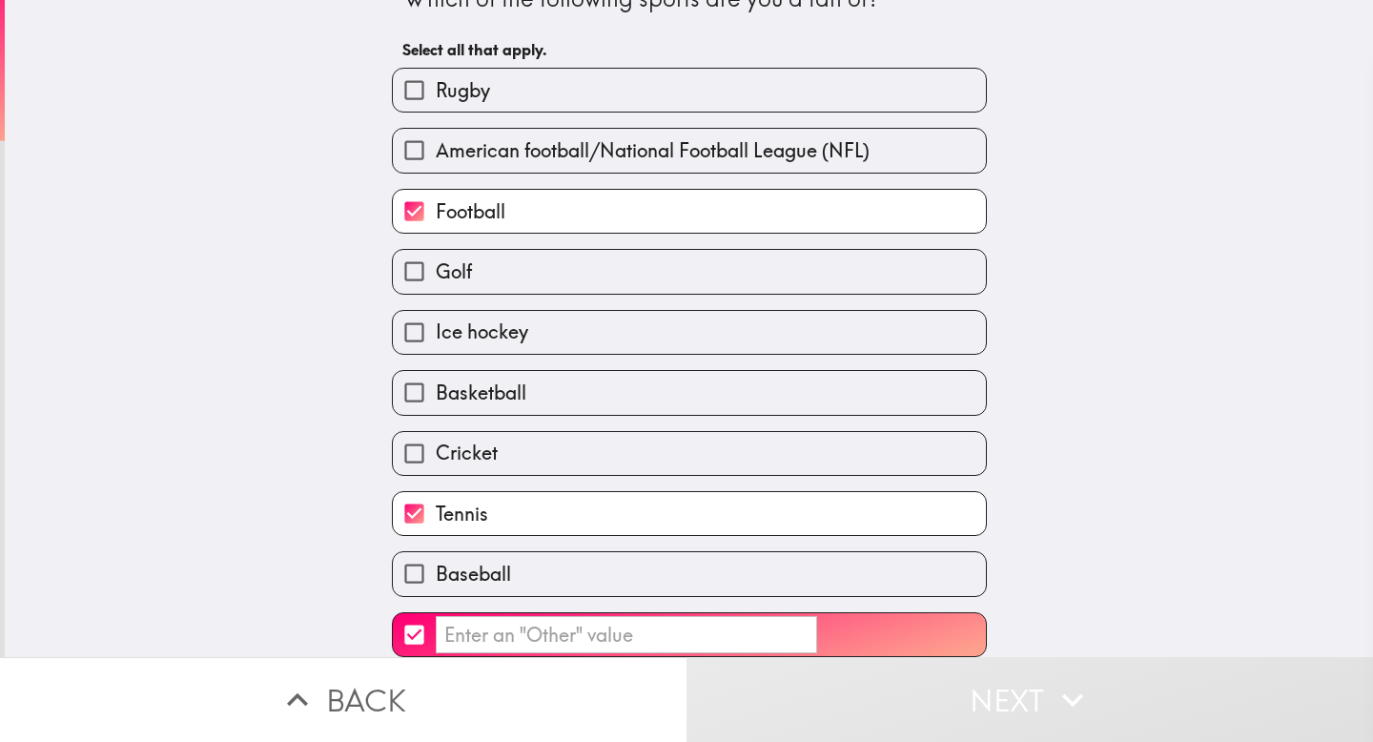
click at [626, 637] on input "​" at bounding box center [626, 634] width 381 height 37
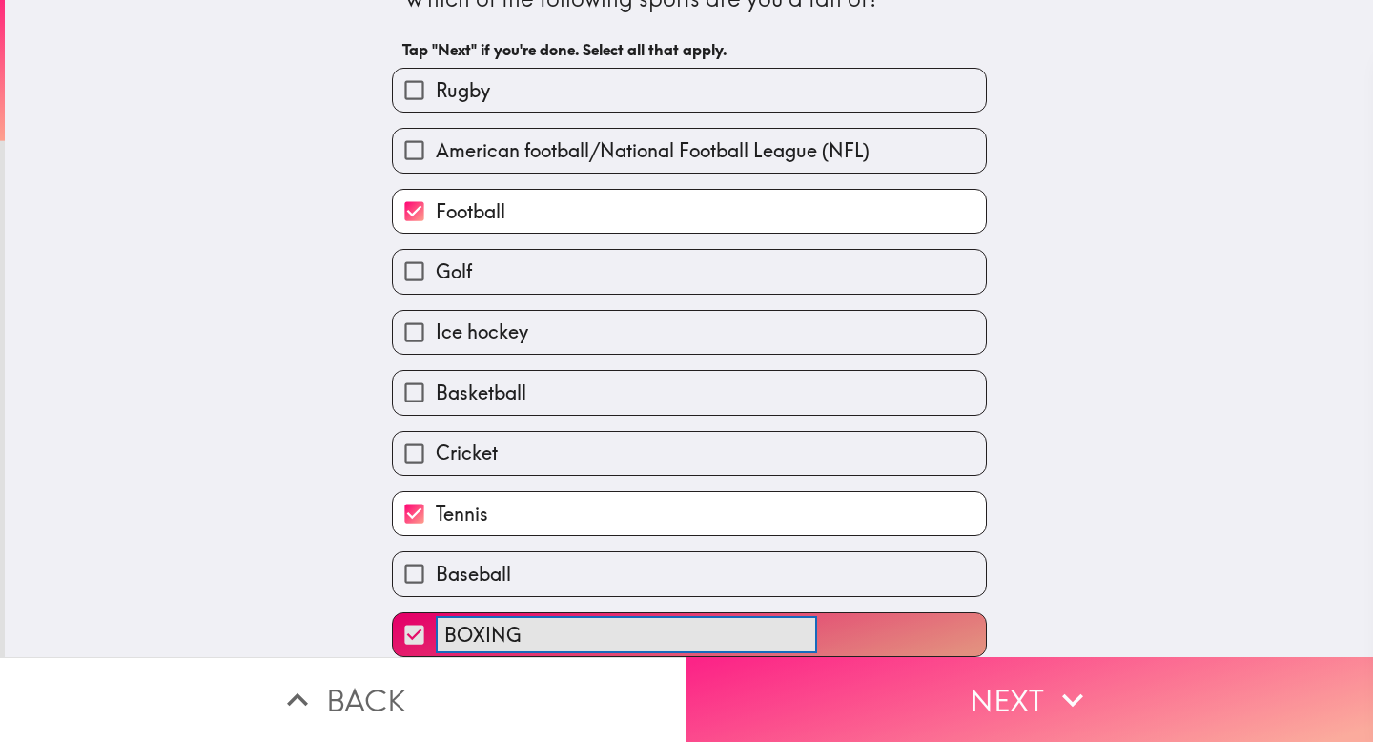
type input "BOXING"
click at [881, 691] on button "Next" at bounding box center [1030, 699] width 687 height 85
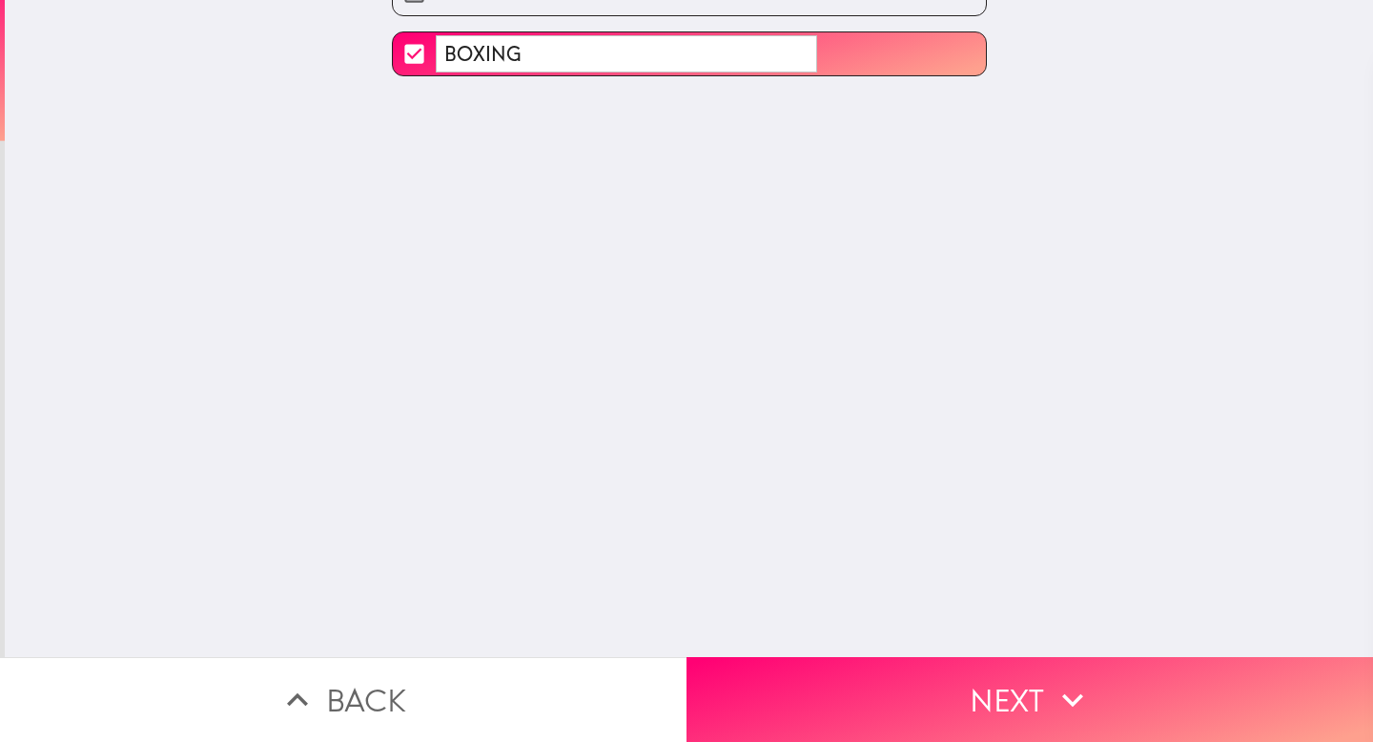
scroll to position [0, 0]
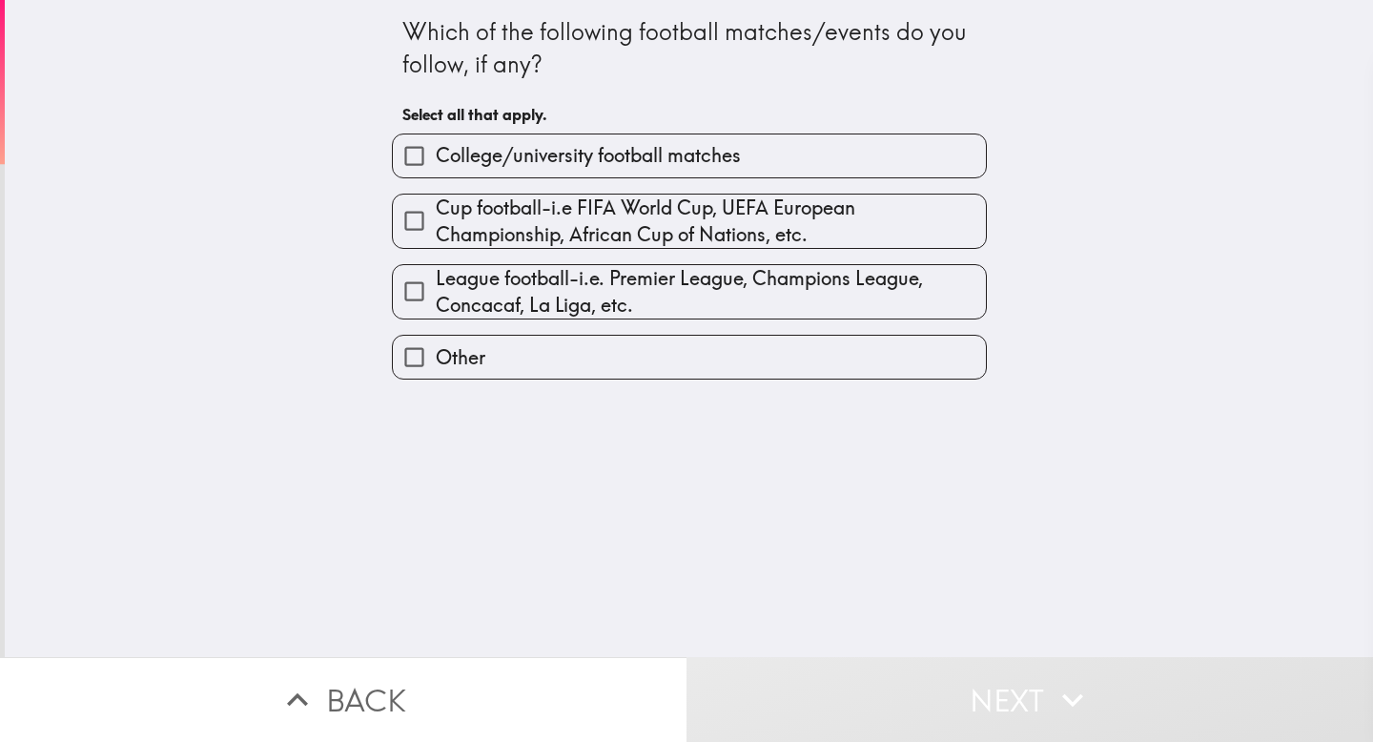
click at [768, 244] on span "Cup football-i.e FIFA World Cup, UEFA European Championship, African Cup of Nat…" at bounding box center [711, 221] width 550 height 53
click at [436, 242] on input "Cup football-i.e FIFA World Cup, UEFA European Championship, African Cup of Nat…" at bounding box center [414, 220] width 43 height 43
checkbox input "true"
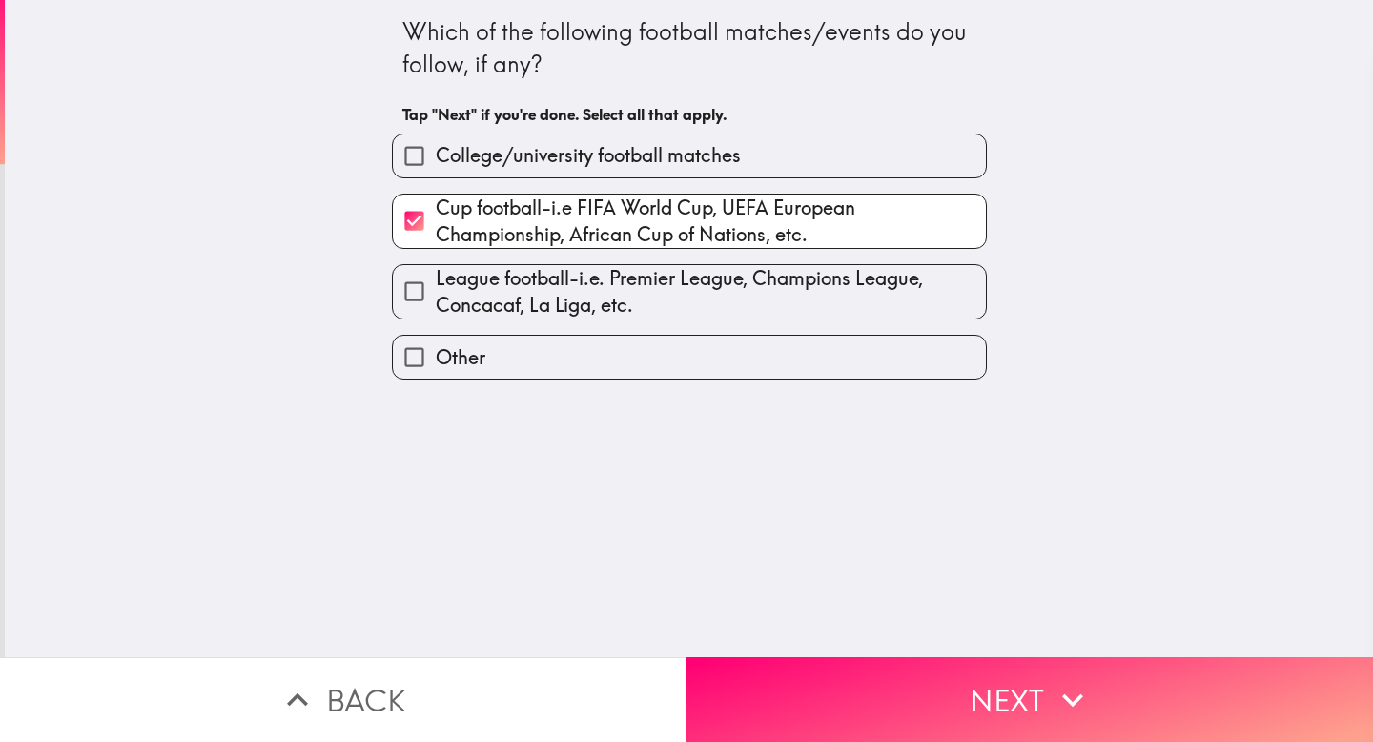
click at [768, 290] on span "League football-i.e. Premier League, Champions League, Concacaf, La Liga, etc." at bounding box center [711, 291] width 550 height 53
click at [436, 290] on input "League football-i.e. Premier League, Champions League, Concacaf, La Liga, etc." at bounding box center [414, 291] width 43 height 43
checkbox input "true"
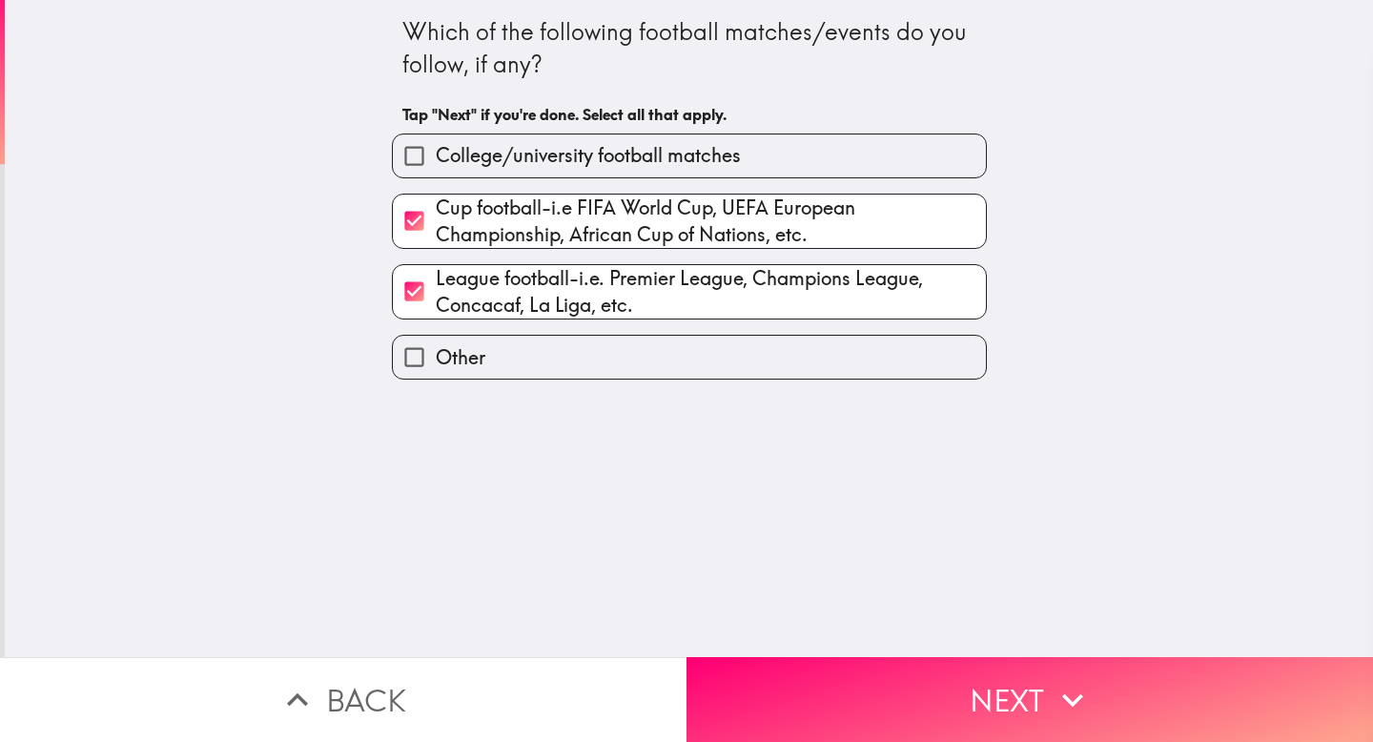
click at [896, 679] on button "Next" at bounding box center [1030, 699] width 687 height 85
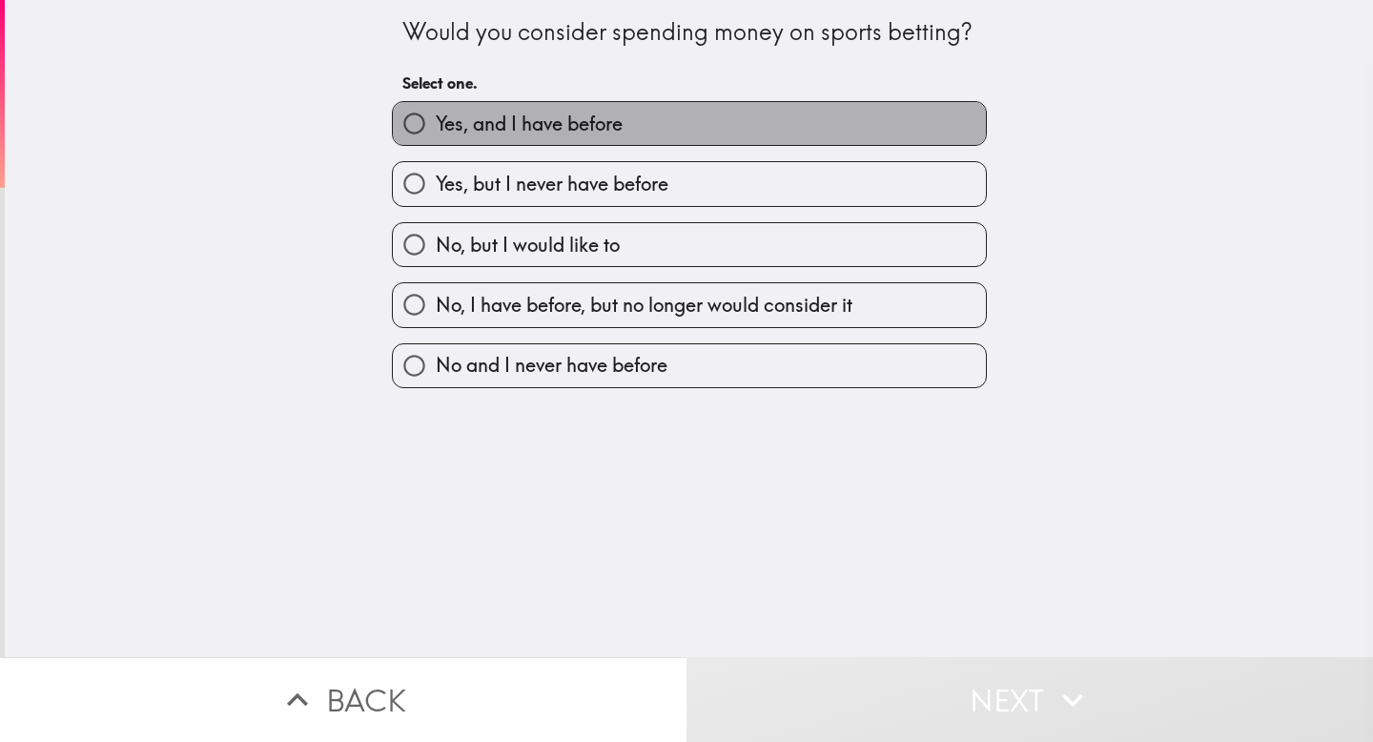
click at [820, 126] on label "Yes, and I have before" at bounding box center [689, 123] width 593 height 43
click at [436, 126] on input "Yes, and I have before" at bounding box center [414, 123] width 43 height 43
radio input "true"
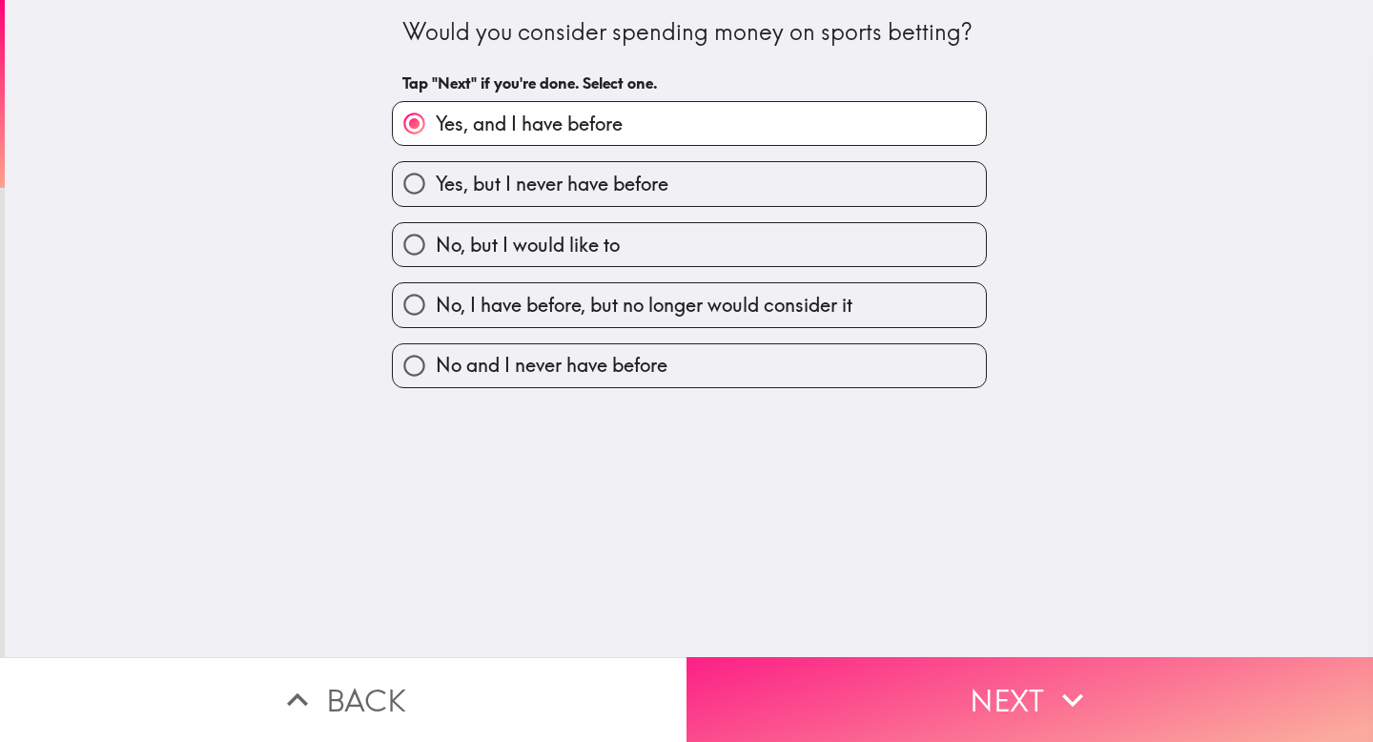
click at [874, 669] on button "Next" at bounding box center [1030, 699] width 687 height 85
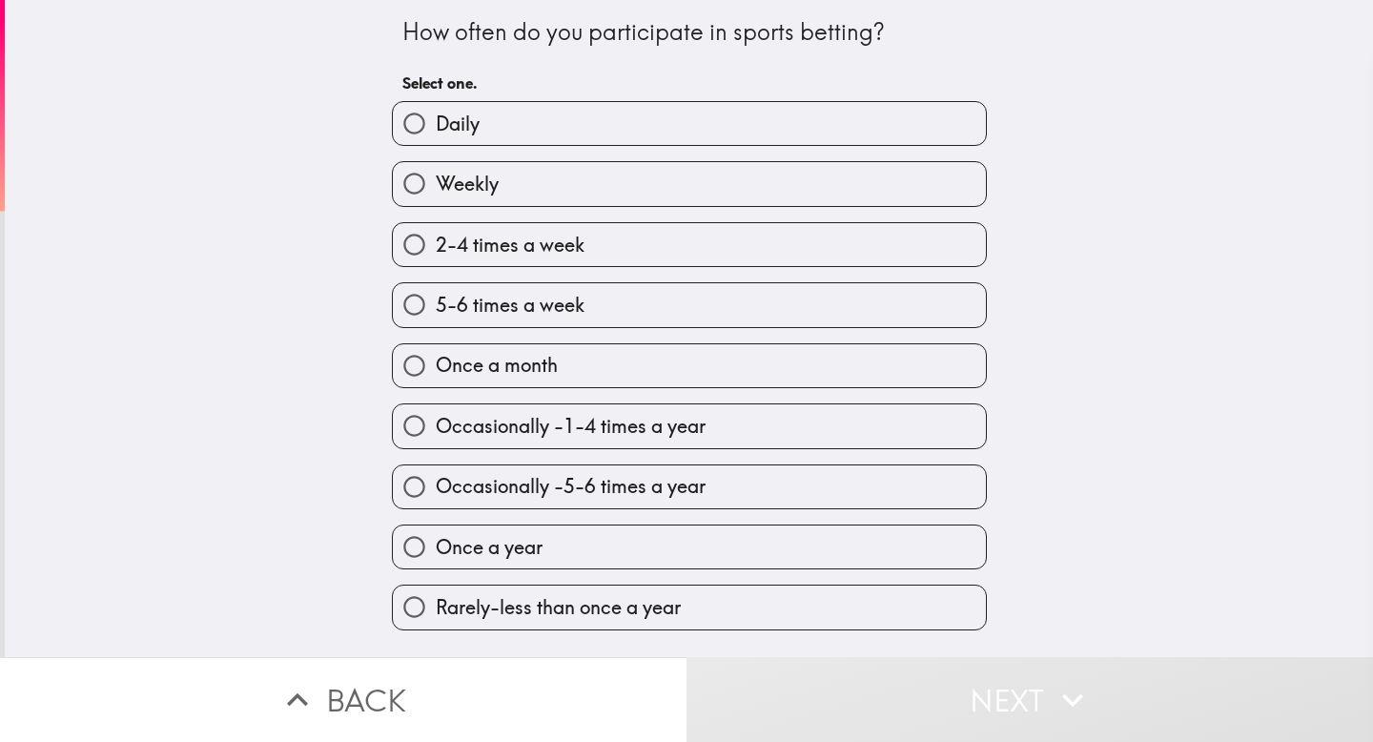
click at [758, 484] on label "Occasionally -5-6 times a year" at bounding box center [689, 486] width 593 height 43
click at [436, 484] on input "Occasionally -5-6 times a year" at bounding box center [414, 486] width 43 height 43
radio input "true"
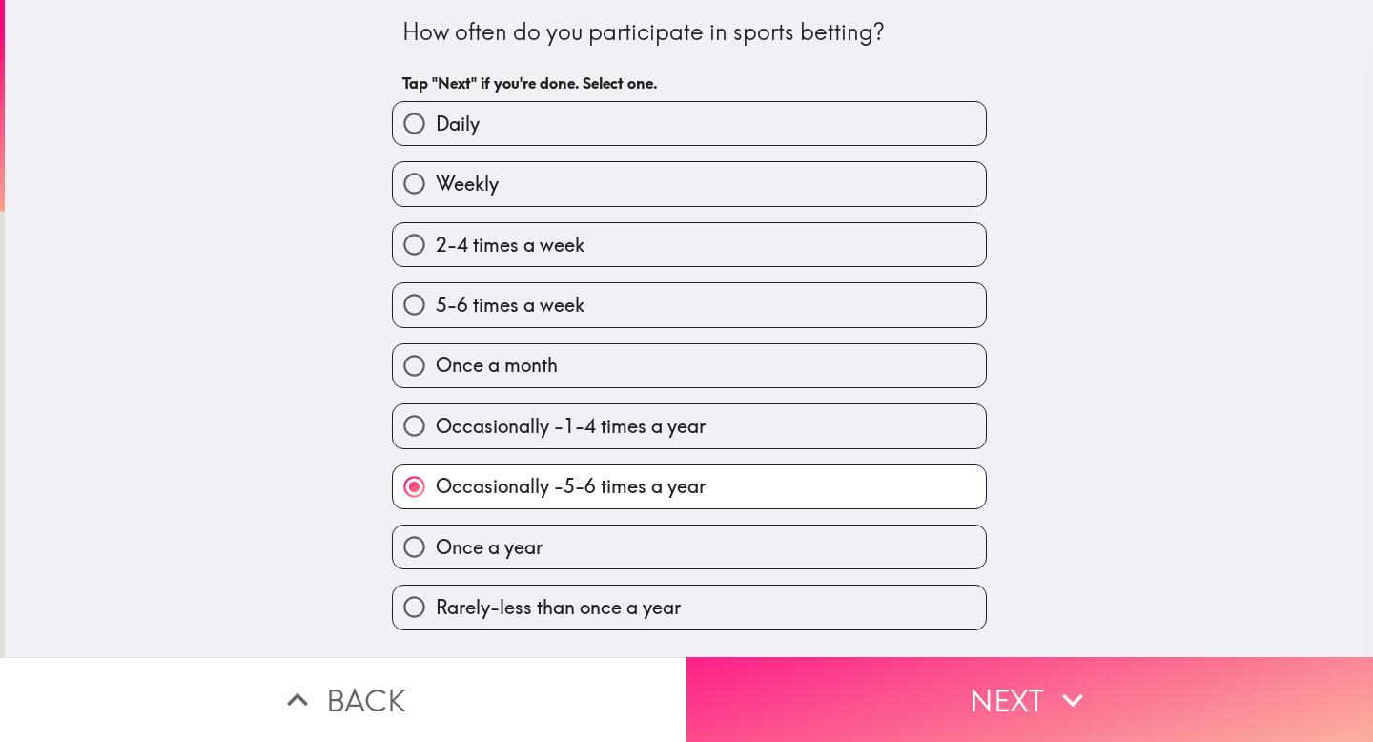
click at [934, 734] on button "Next" at bounding box center [1030, 699] width 687 height 85
